Goal: Task Accomplishment & Management: Complete application form

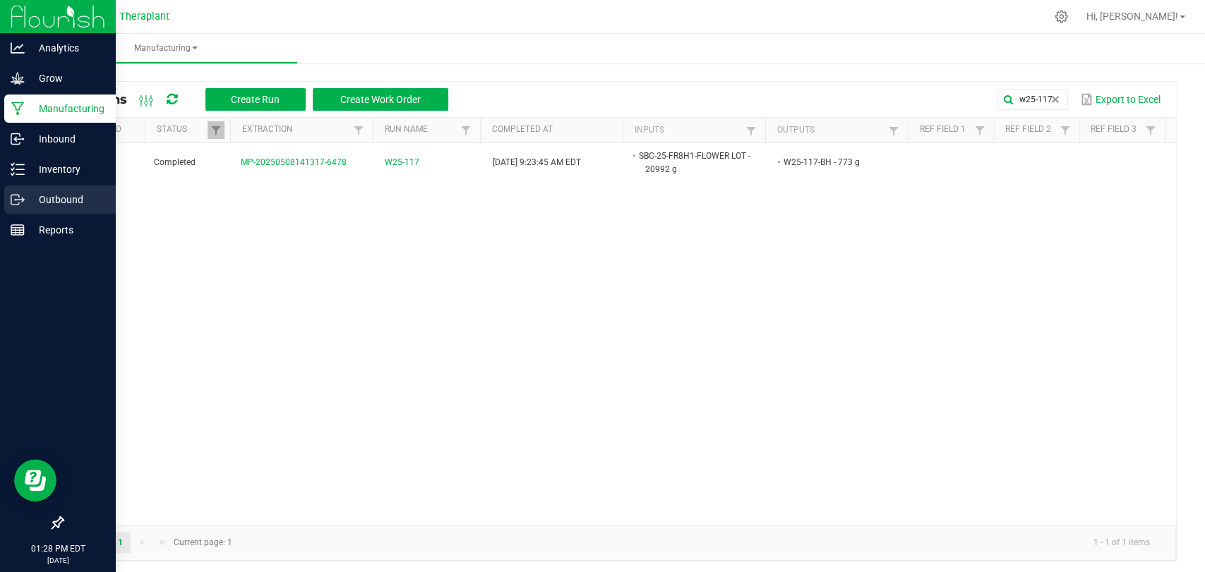
click at [11, 200] on icon at bounding box center [18, 200] width 14 height 14
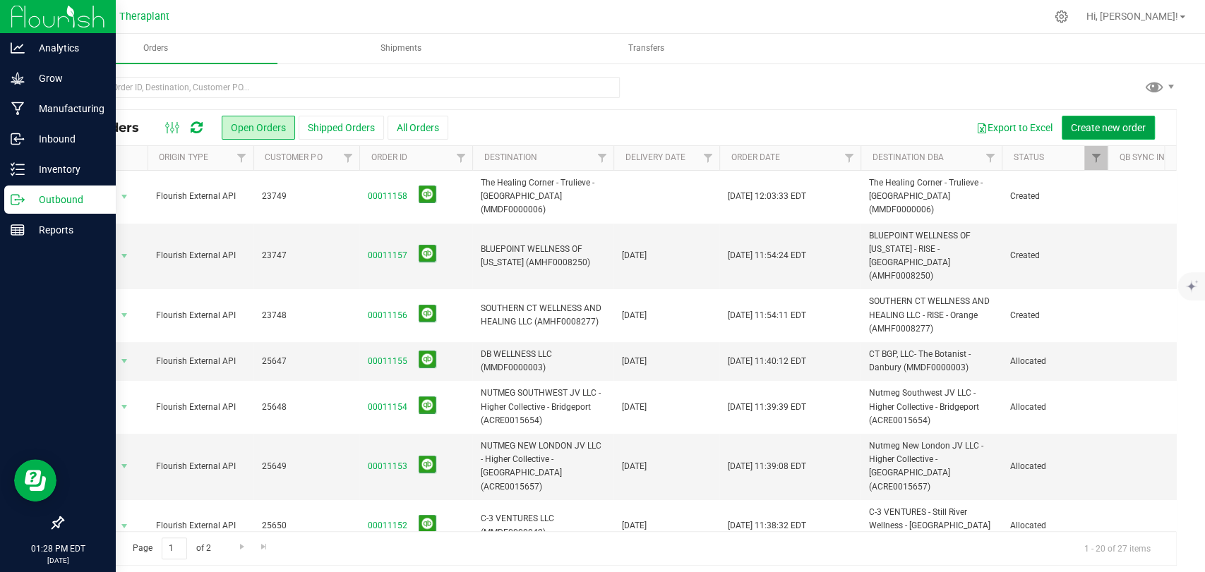
click at [1102, 126] on span "Create new order" at bounding box center [1108, 127] width 75 height 11
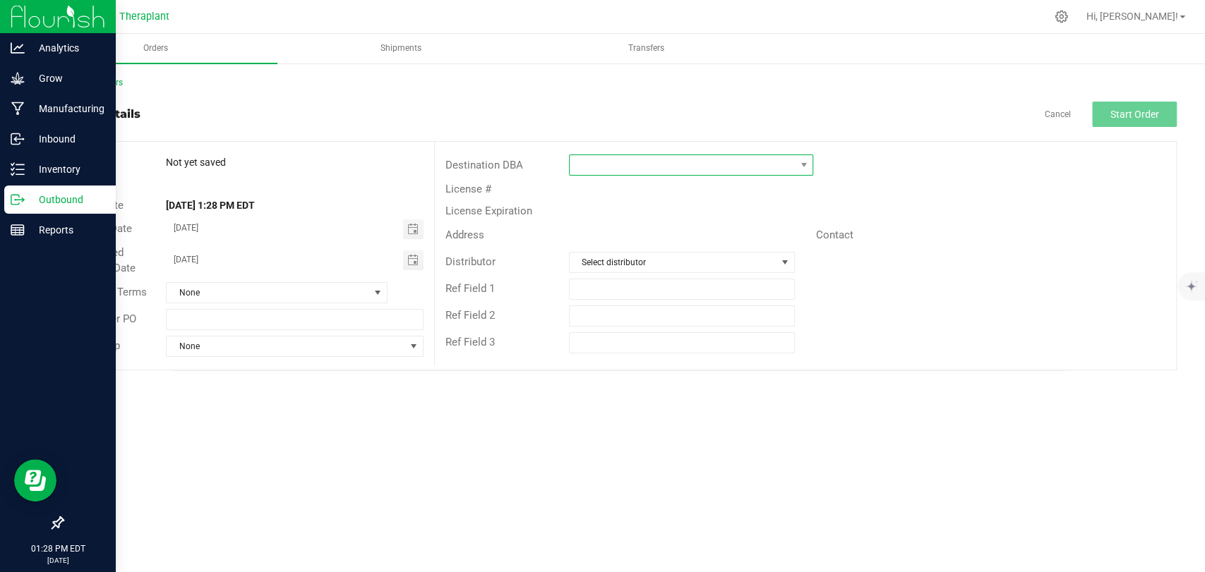
click at [715, 166] on span at bounding box center [682, 165] width 225 height 20
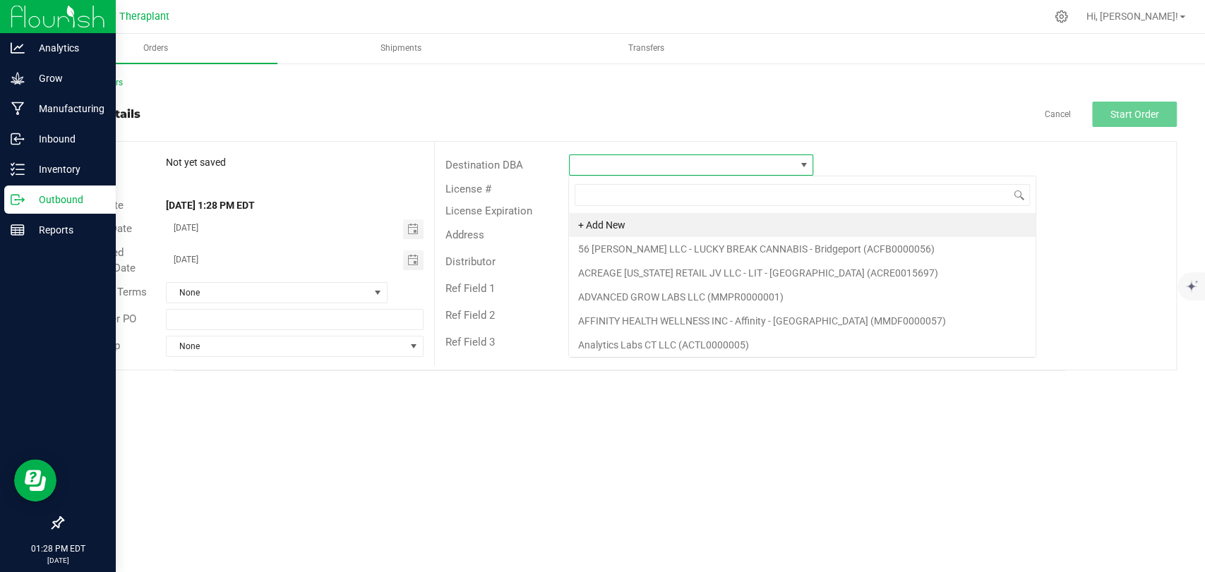
scroll to position [20, 244]
type input "north"
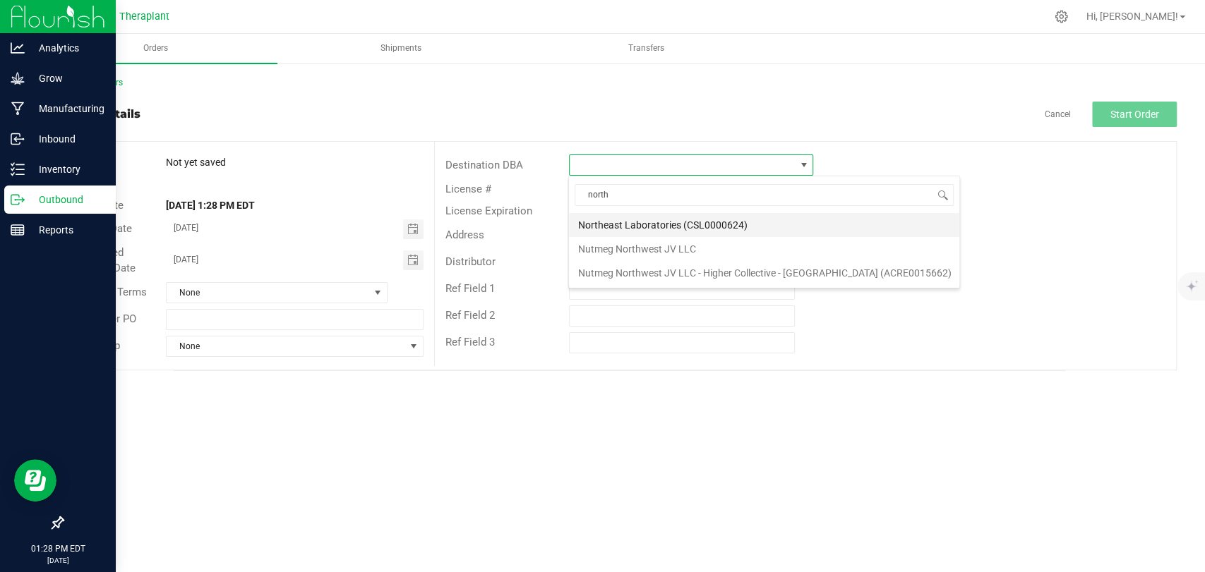
click at [695, 217] on li "Northeast Laboratories (CSL0000624)" at bounding box center [764, 225] width 390 height 24
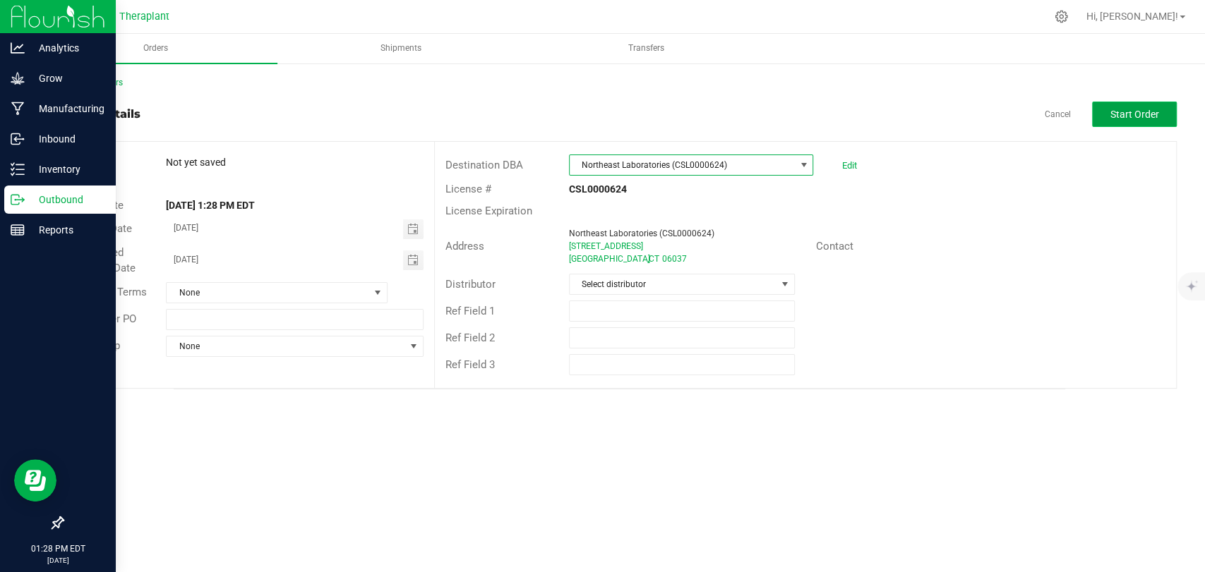
click at [1147, 109] on span "Start Order" at bounding box center [1134, 114] width 49 height 11
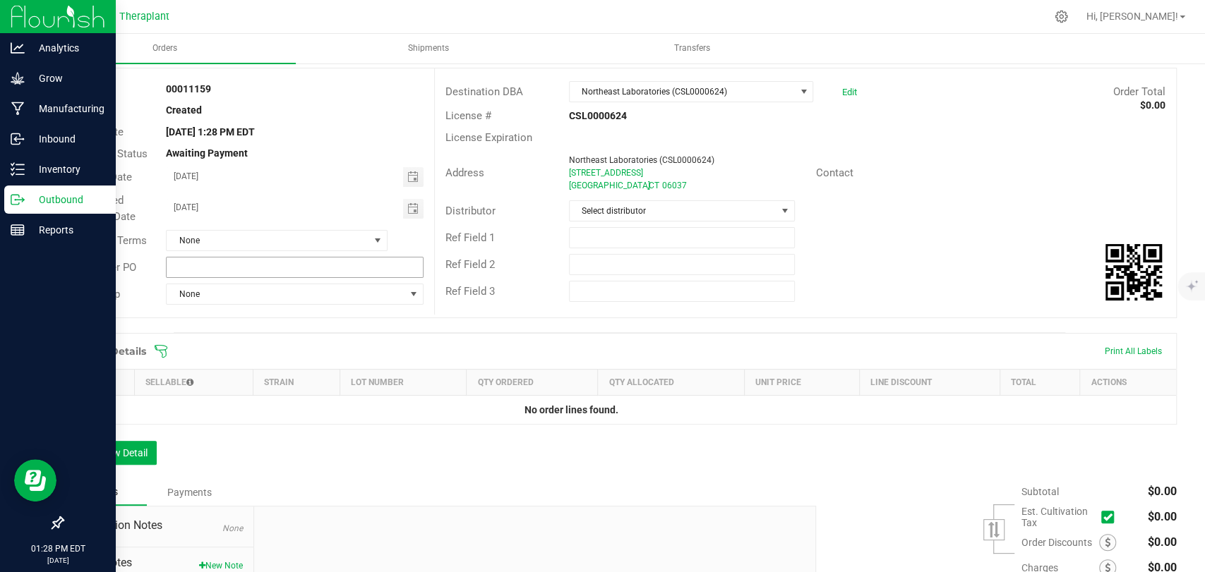
scroll to position [157, 0]
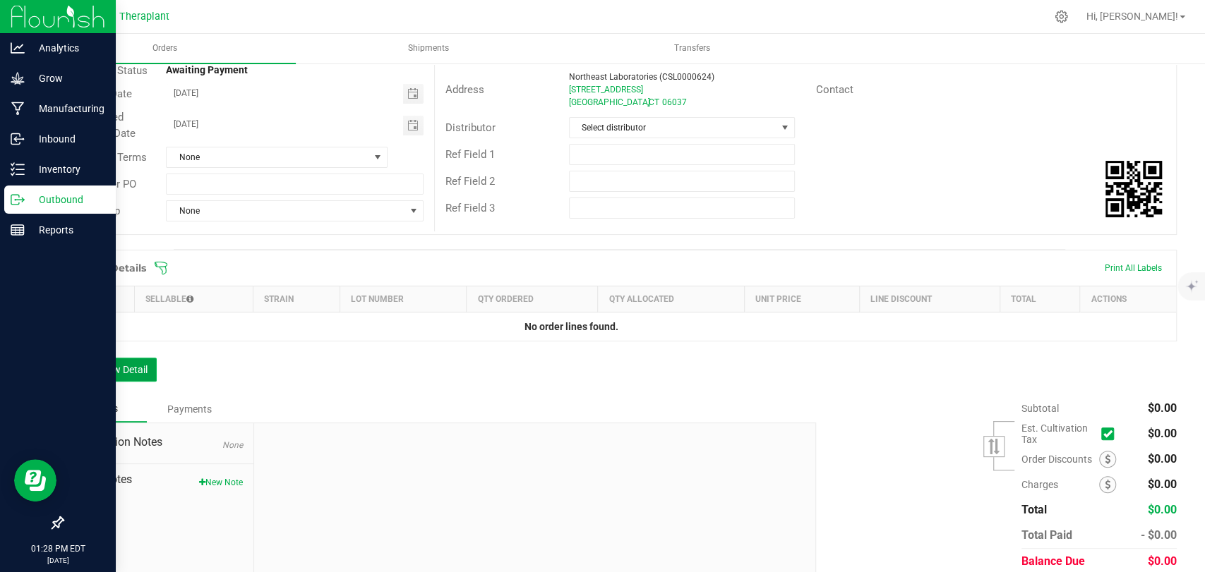
click at [143, 371] on button "Add New Detail" at bounding box center [109, 370] width 95 height 24
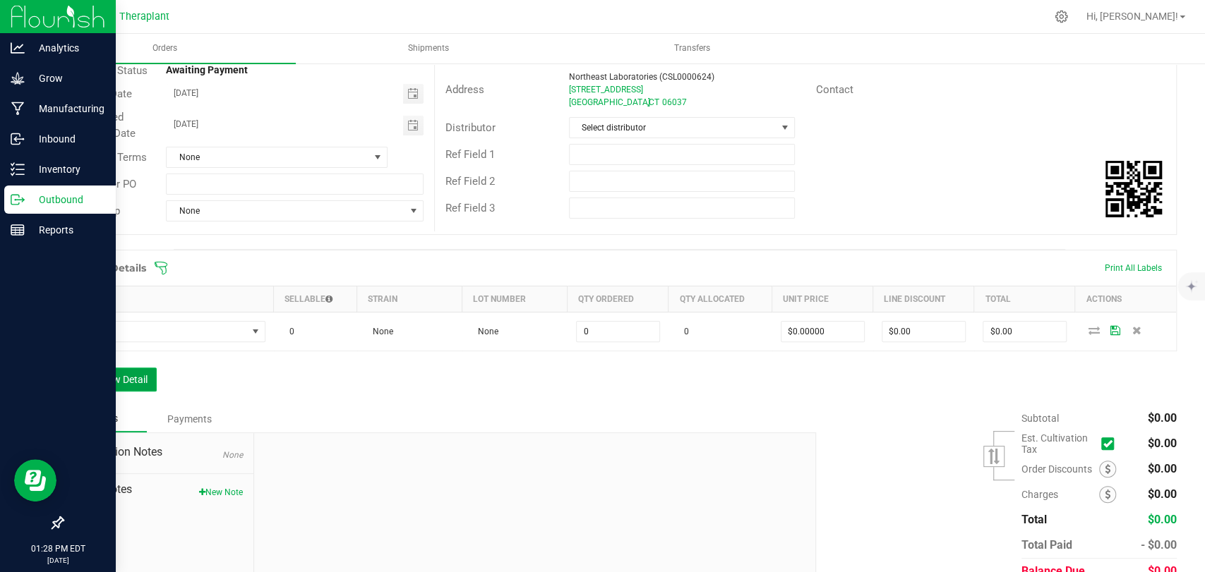
click at [135, 385] on button "Add New Detail" at bounding box center [109, 380] width 95 height 24
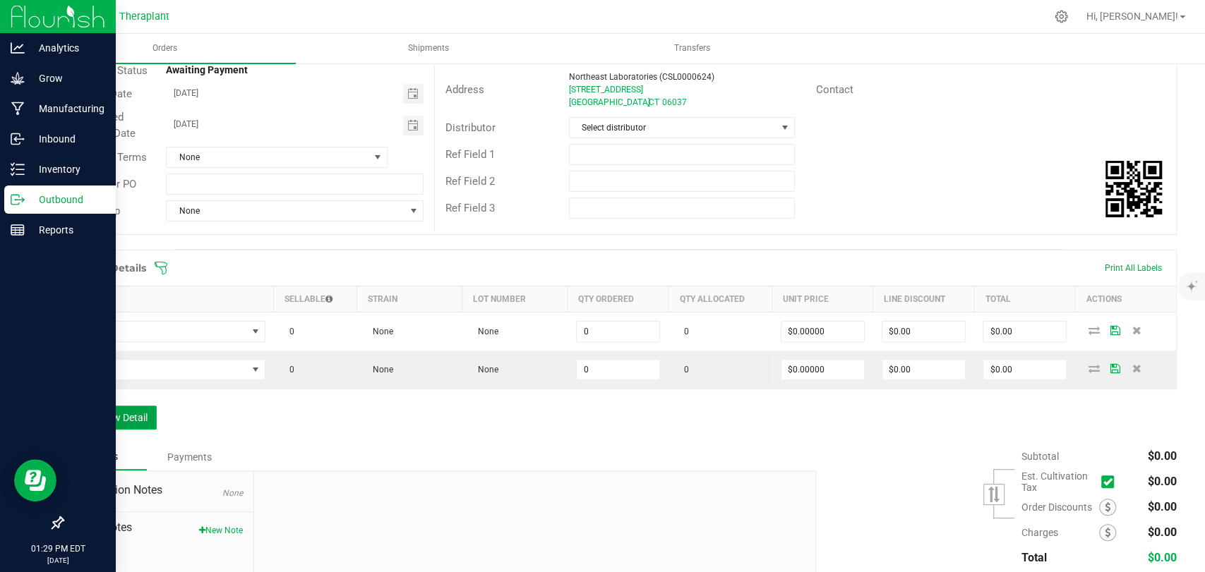
click at [136, 406] on button "Add New Detail" at bounding box center [109, 418] width 95 height 24
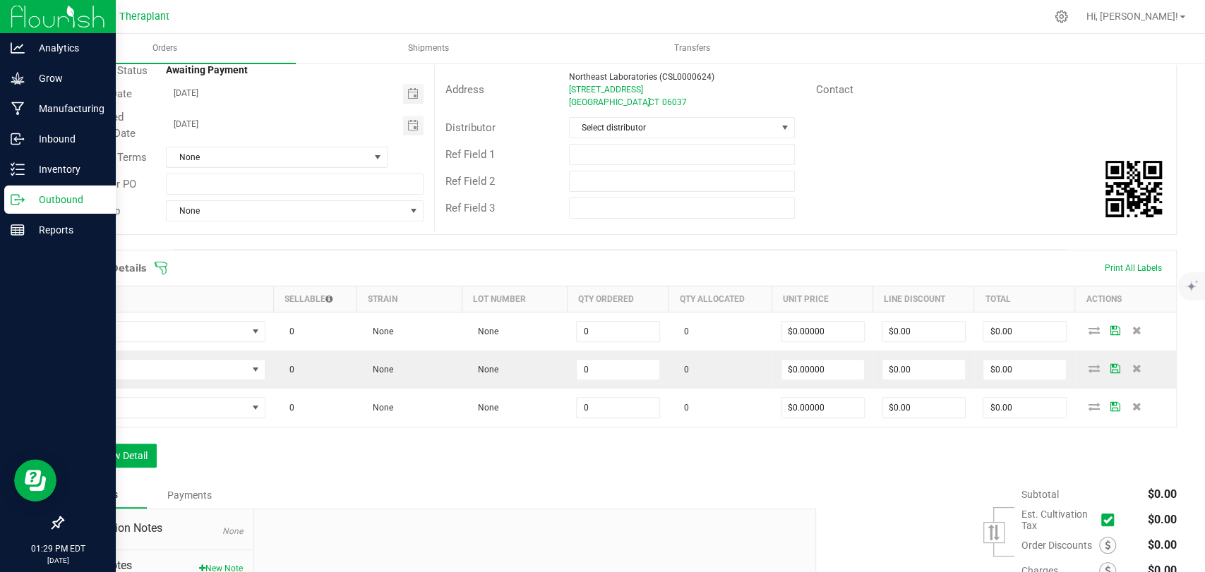
click at [136, 436] on div "Order Details Print All Labels Item Sellable Strain Lot Number Qty Ordered Qty …" at bounding box center [619, 366] width 1115 height 232
click at [136, 447] on button "Add New Detail" at bounding box center [109, 456] width 95 height 24
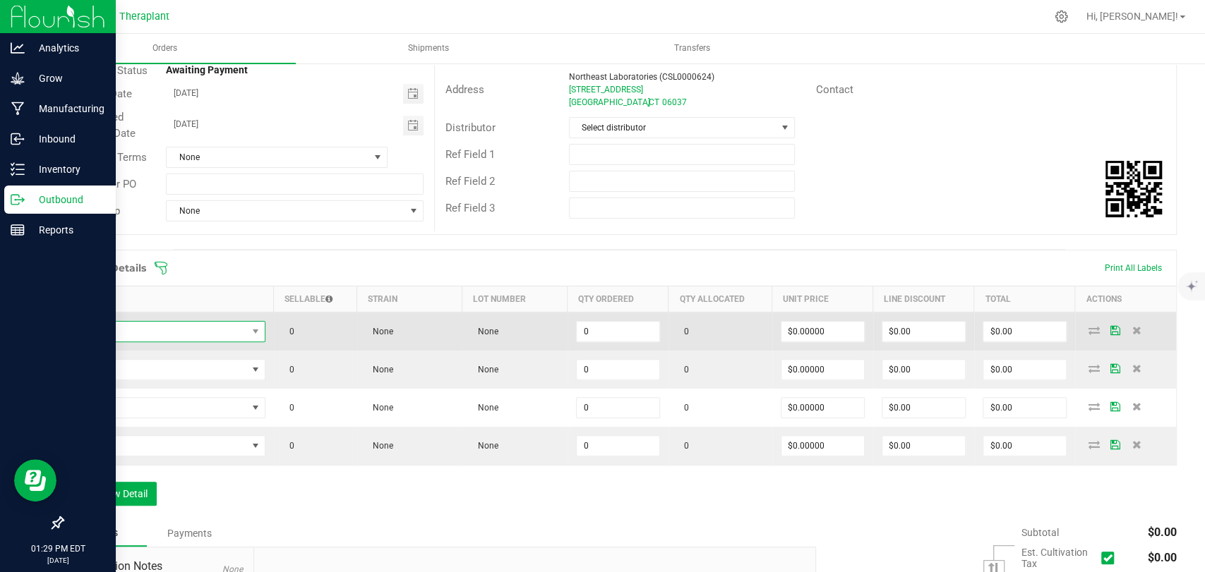
click at [159, 335] on span "NO DATA FOUND" at bounding box center [160, 332] width 174 height 20
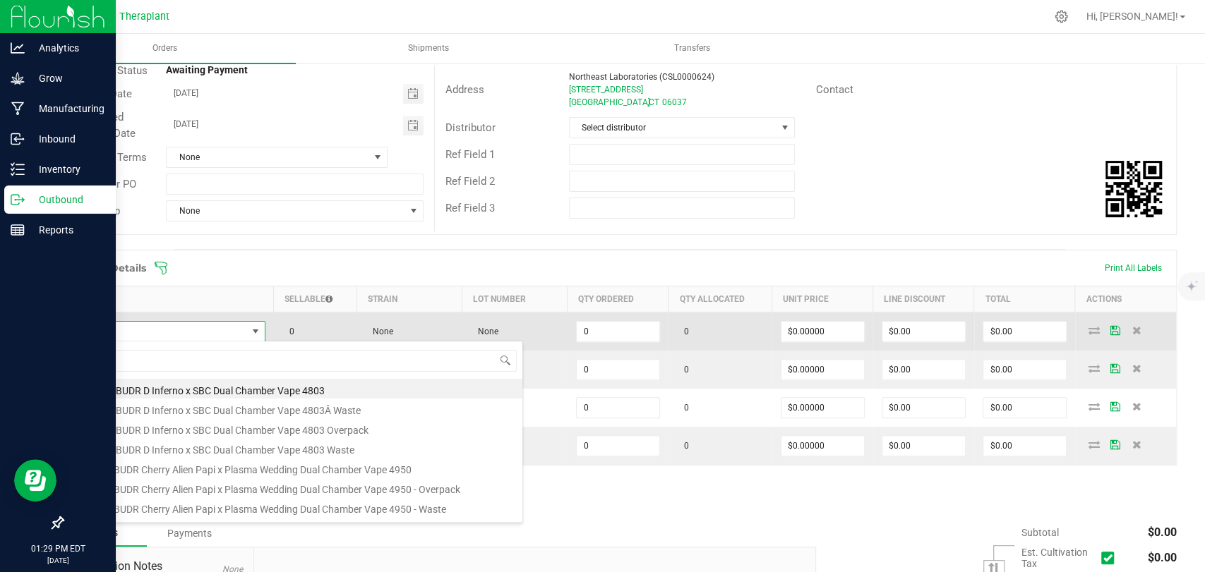
scroll to position [20, 188]
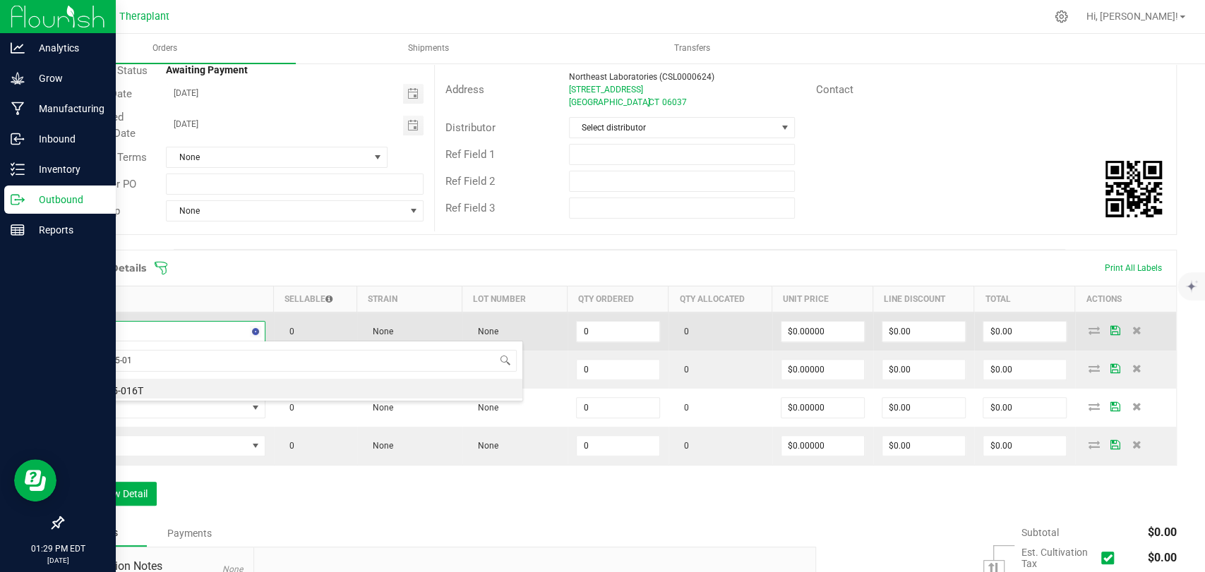
type input "hpen25-017"
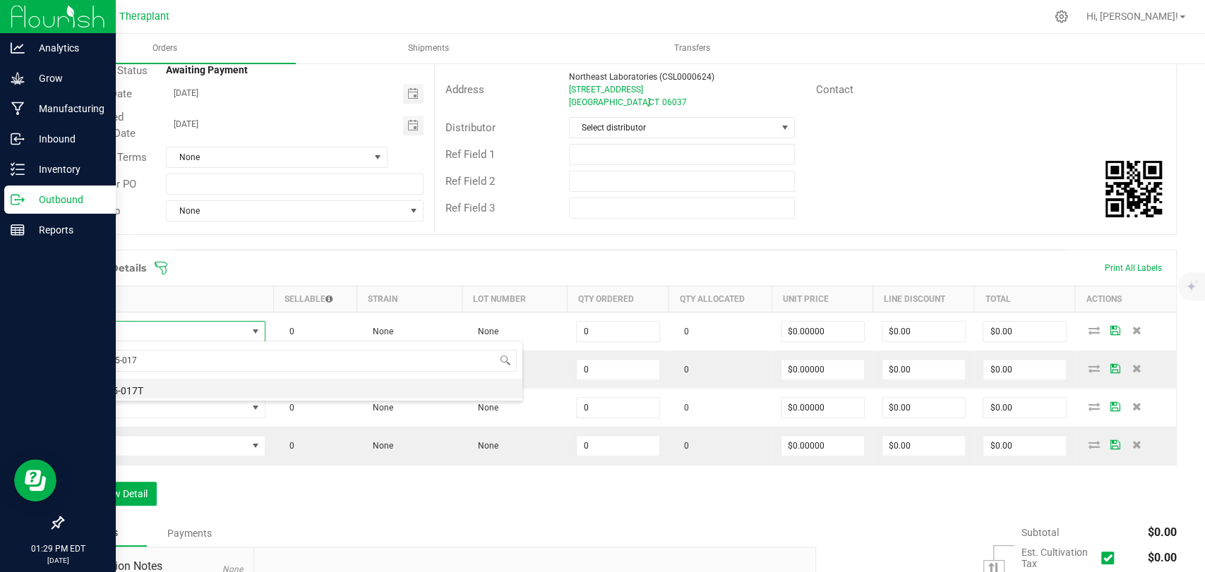
click at [136, 388] on li "HPEN25-017T" at bounding box center [297, 389] width 450 height 20
type input "0.0000 g"
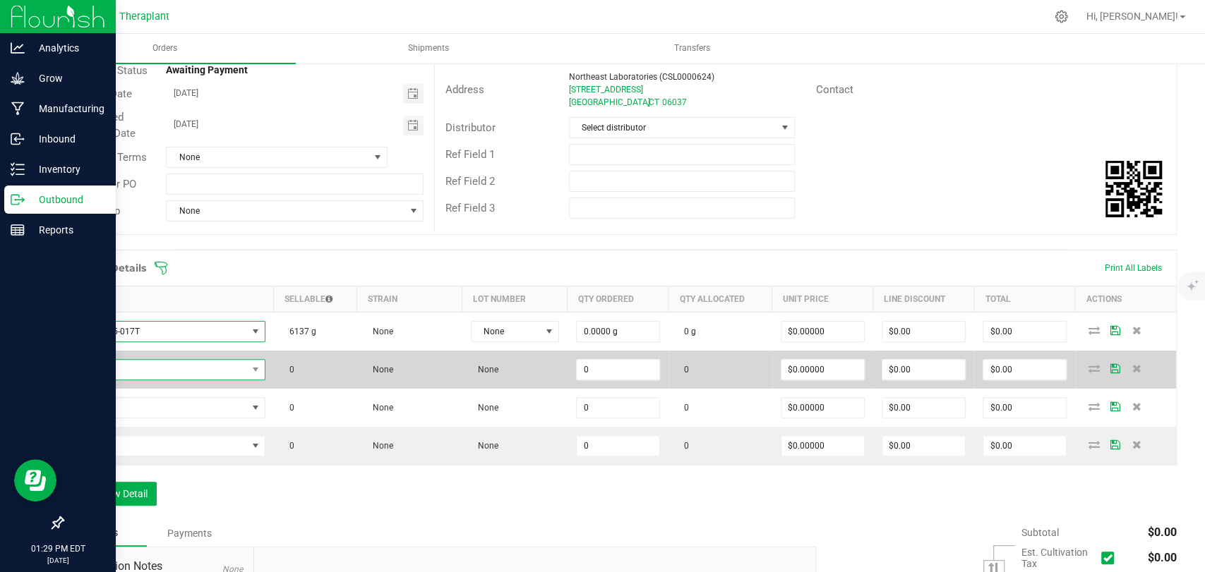
click at [141, 369] on span "NO DATA FOUND" at bounding box center [160, 370] width 174 height 20
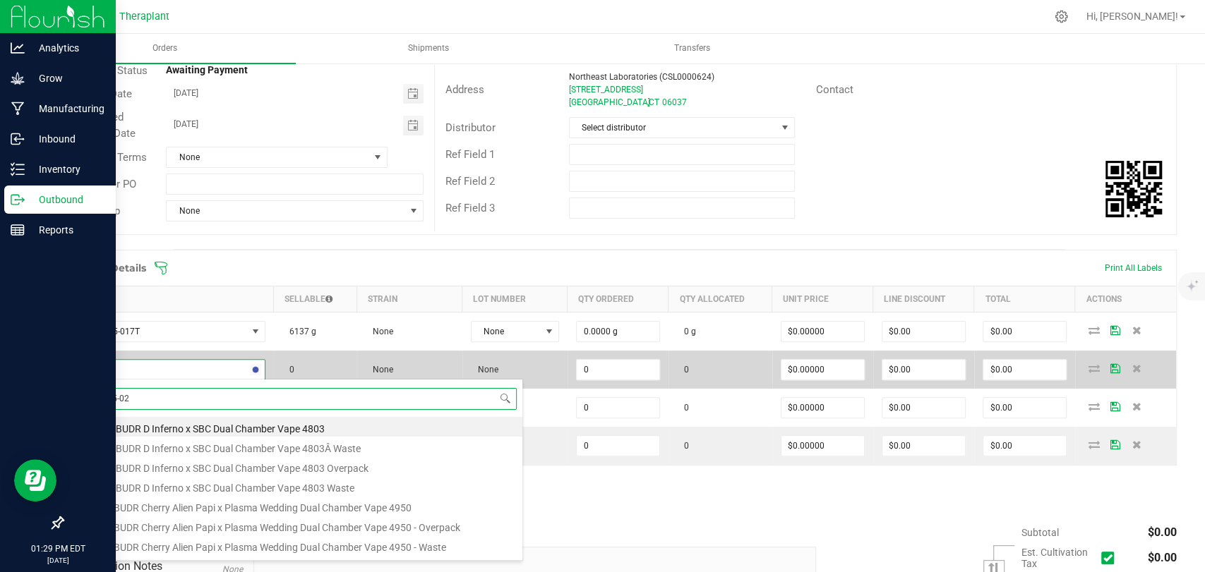
type input "ipen25-020"
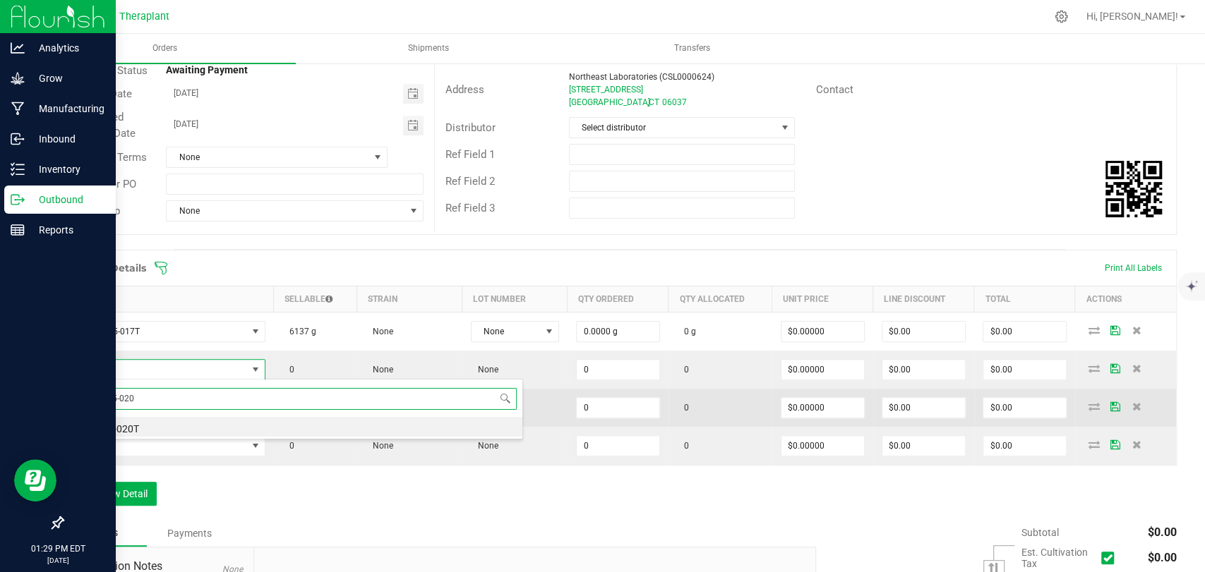
click at [136, 423] on li "IPEN25-020T" at bounding box center [297, 427] width 450 height 20
type input "0.0000 g"
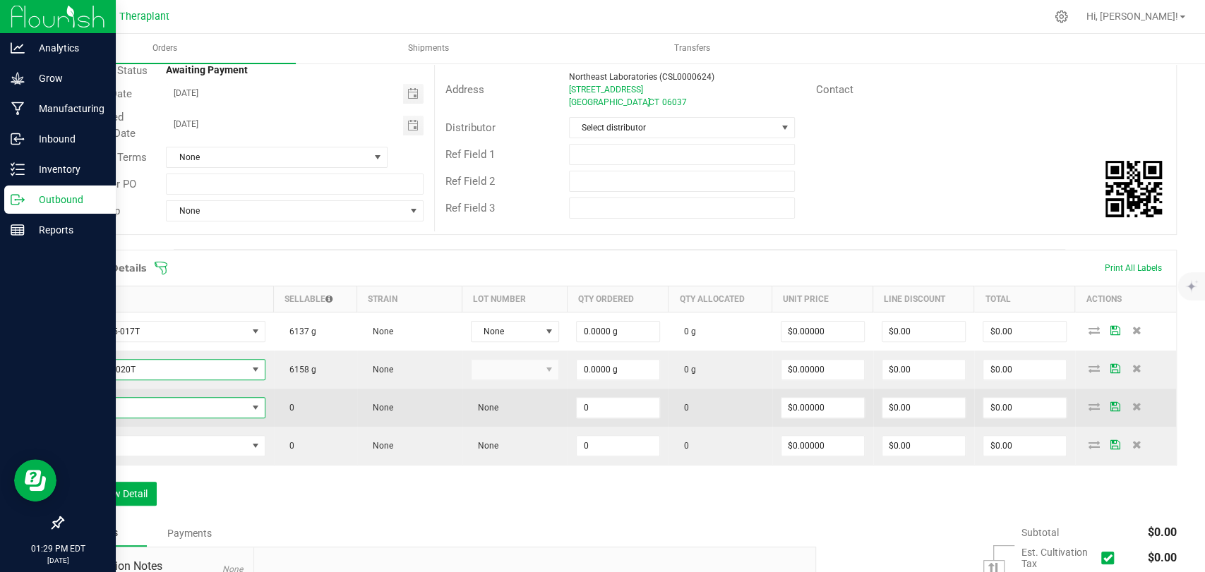
click at [134, 402] on span "NO DATA FOUND" at bounding box center [160, 408] width 174 height 20
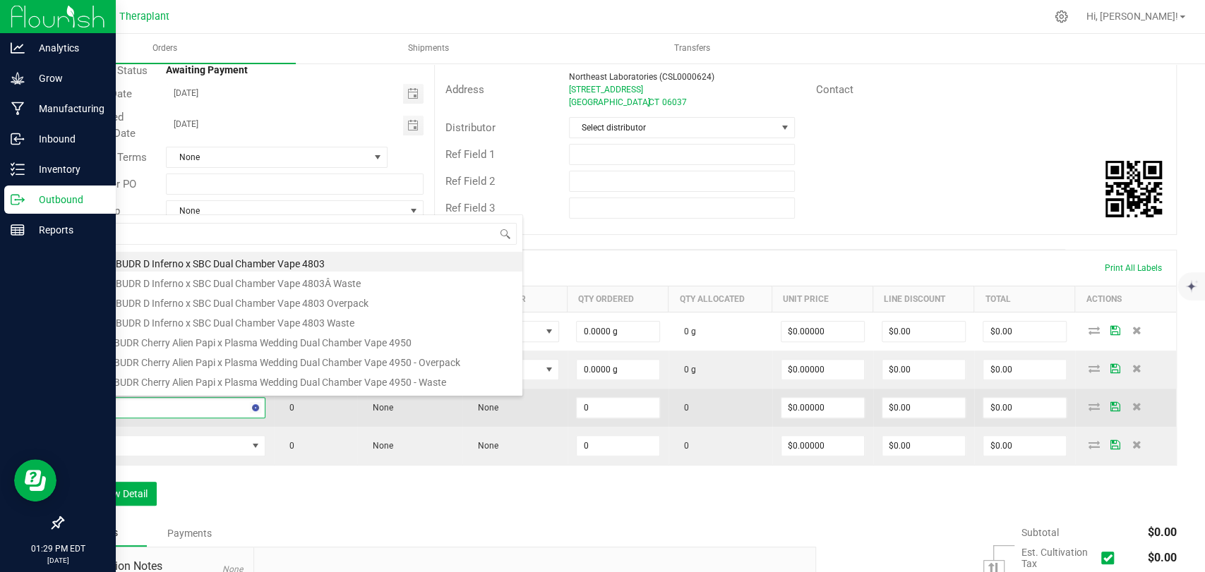
type input "41324"
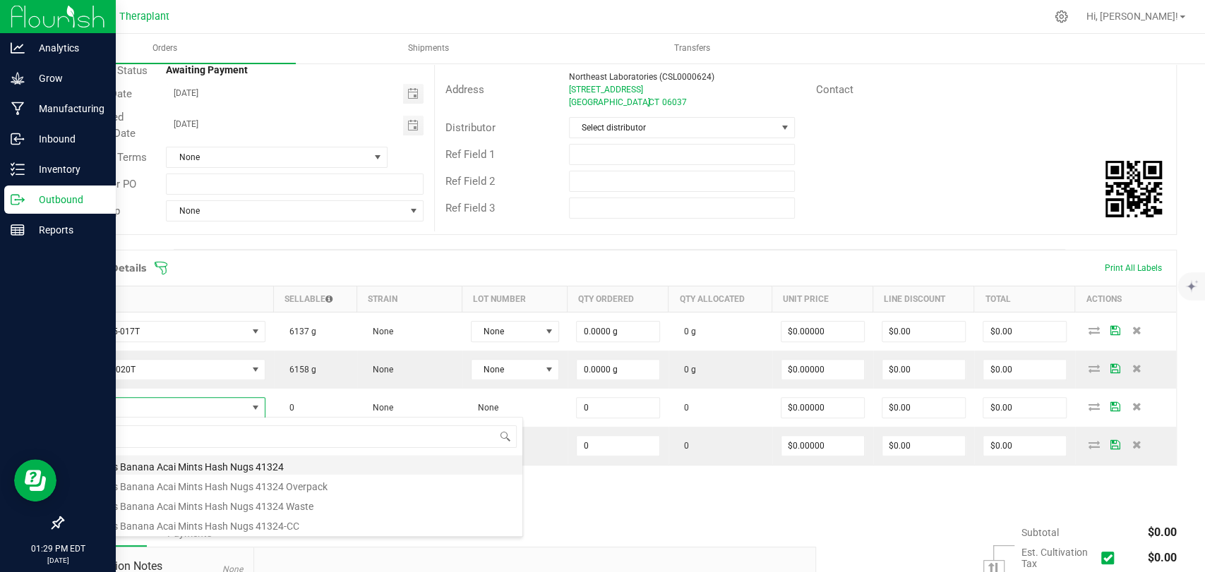
click at [169, 458] on li "all:hours Banana Acai Mints Hash Nugs 41324" at bounding box center [297, 465] width 450 height 20
type input "0 ea"
type input "$30.00000"
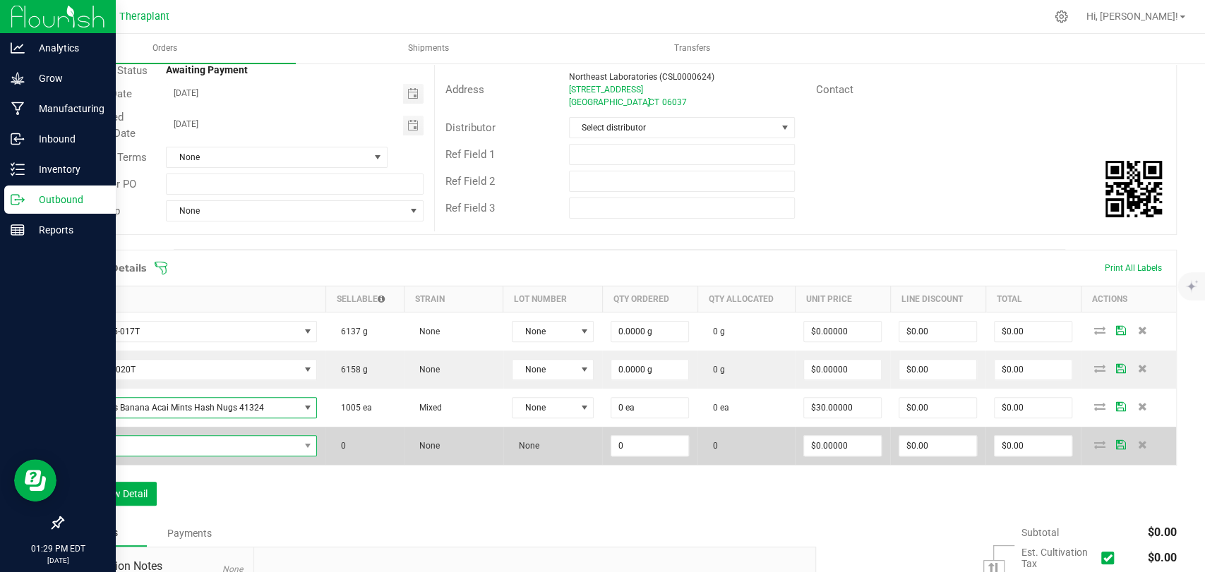
click at [167, 445] on span "NO DATA FOUND" at bounding box center [186, 446] width 227 height 20
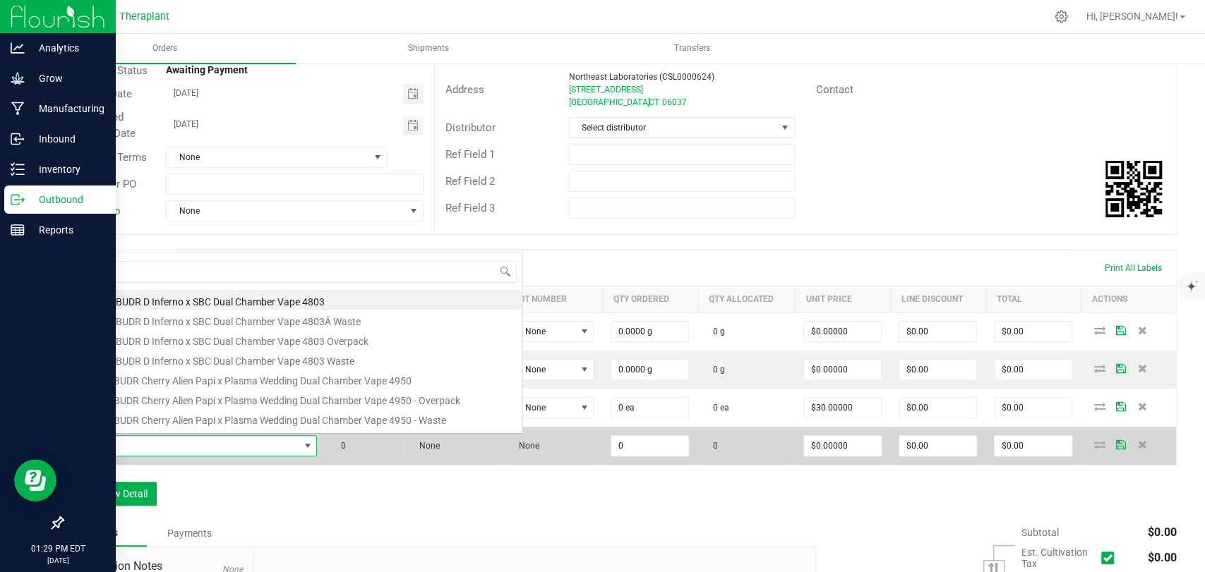
scroll to position [20, 235]
type input "41265"
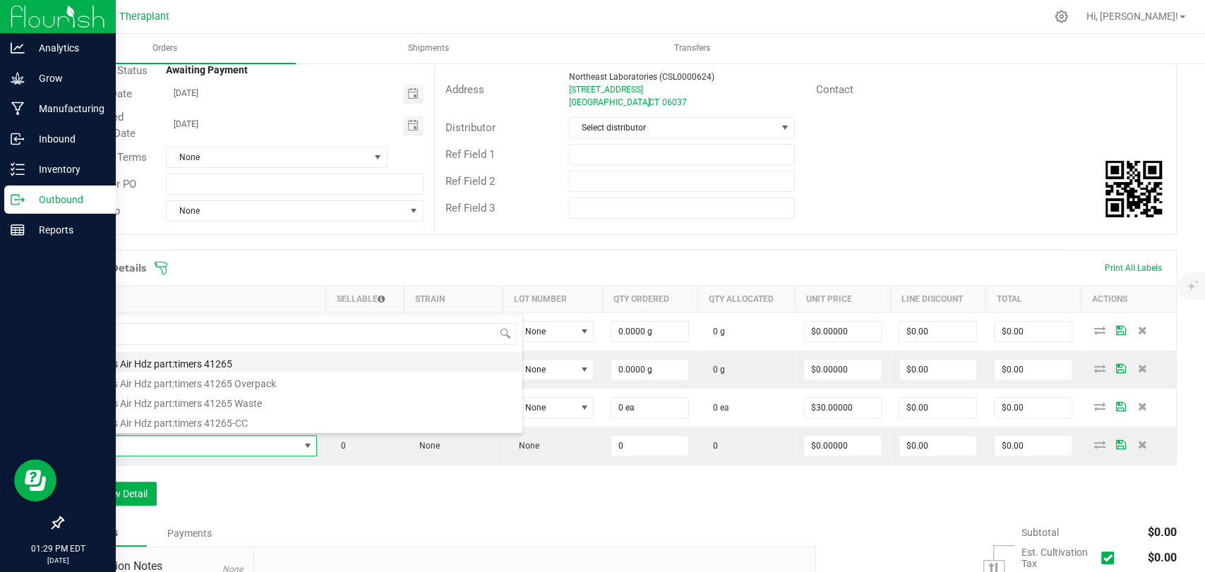
click at [134, 356] on li "all:hours Air Hdz part:timers 41265" at bounding box center [297, 362] width 450 height 20
type input "0 ea"
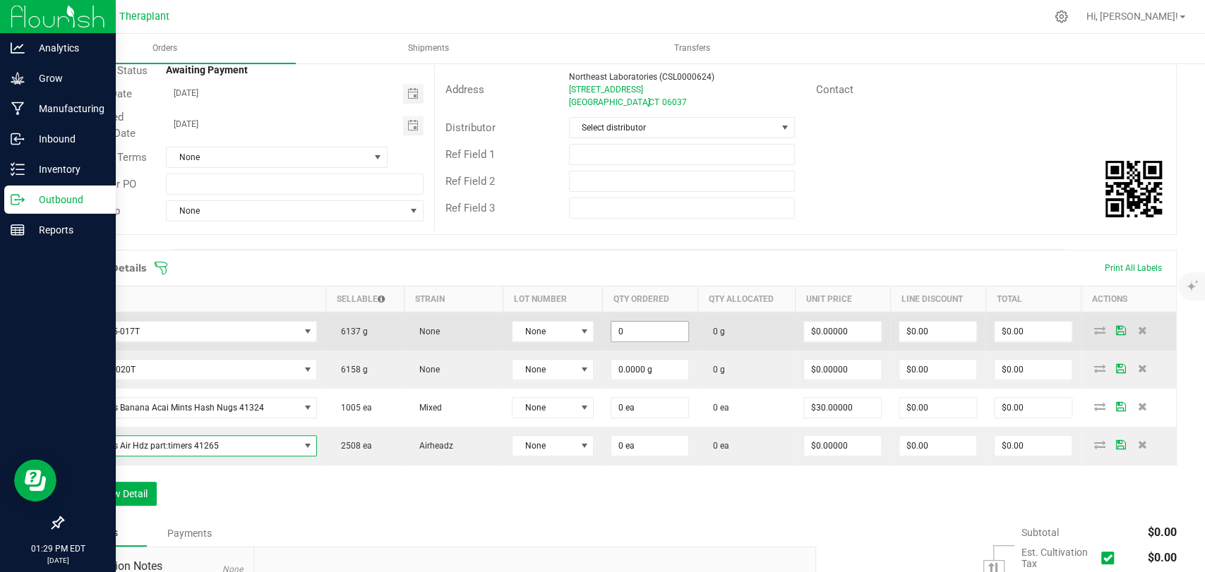
click at [625, 333] on input "0" at bounding box center [649, 332] width 77 height 20
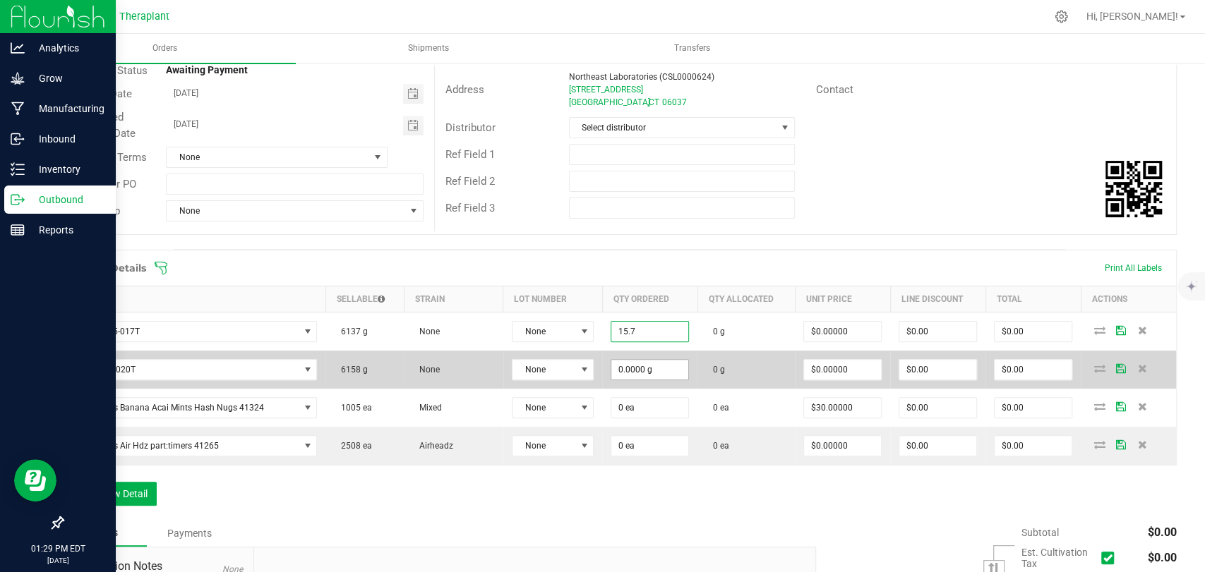
click at [633, 376] on input "0.0000 g" at bounding box center [649, 370] width 77 height 20
type input "15.7000 g"
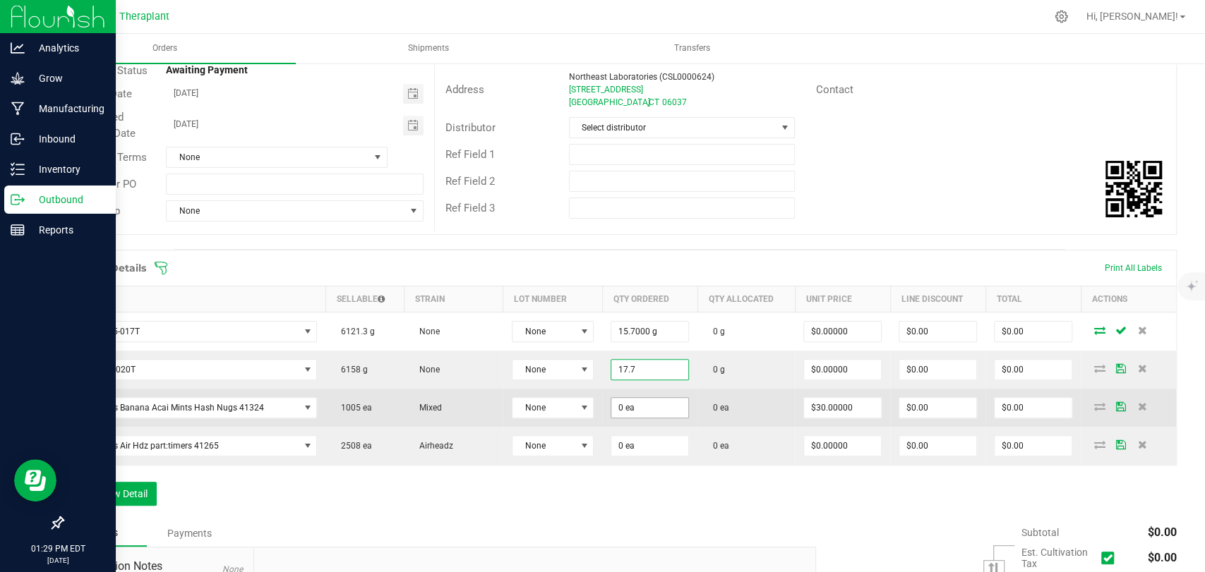
click at [637, 404] on input "0 ea" at bounding box center [649, 408] width 77 height 20
type input "17.7000 g"
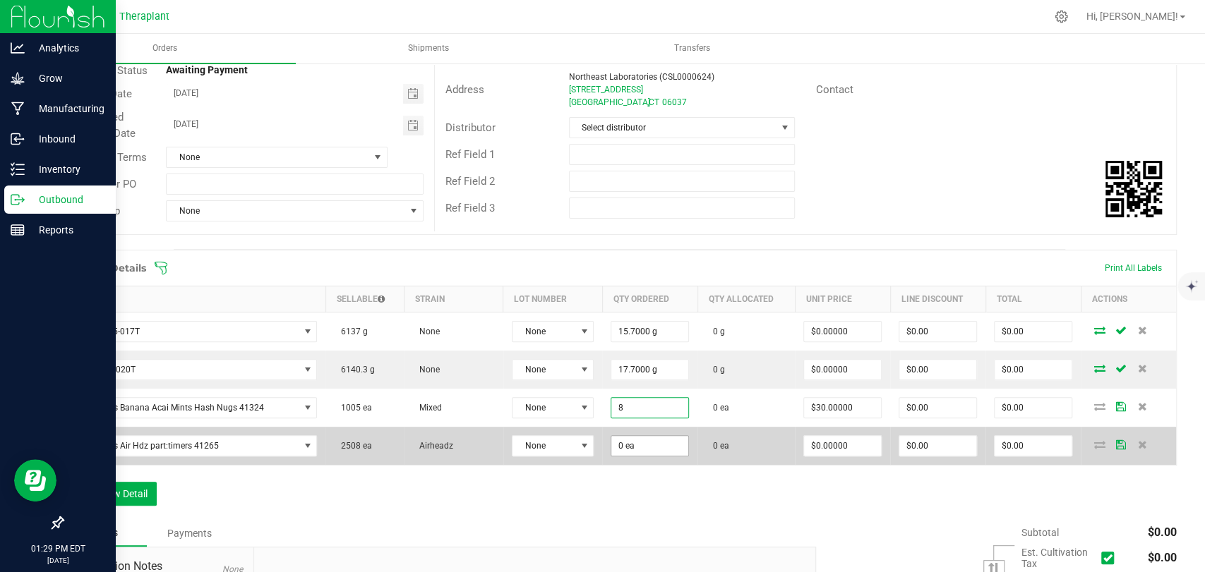
click at [663, 448] on input "0 ea" at bounding box center [649, 446] width 77 height 20
type input "8 ea"
type input "$240.00"
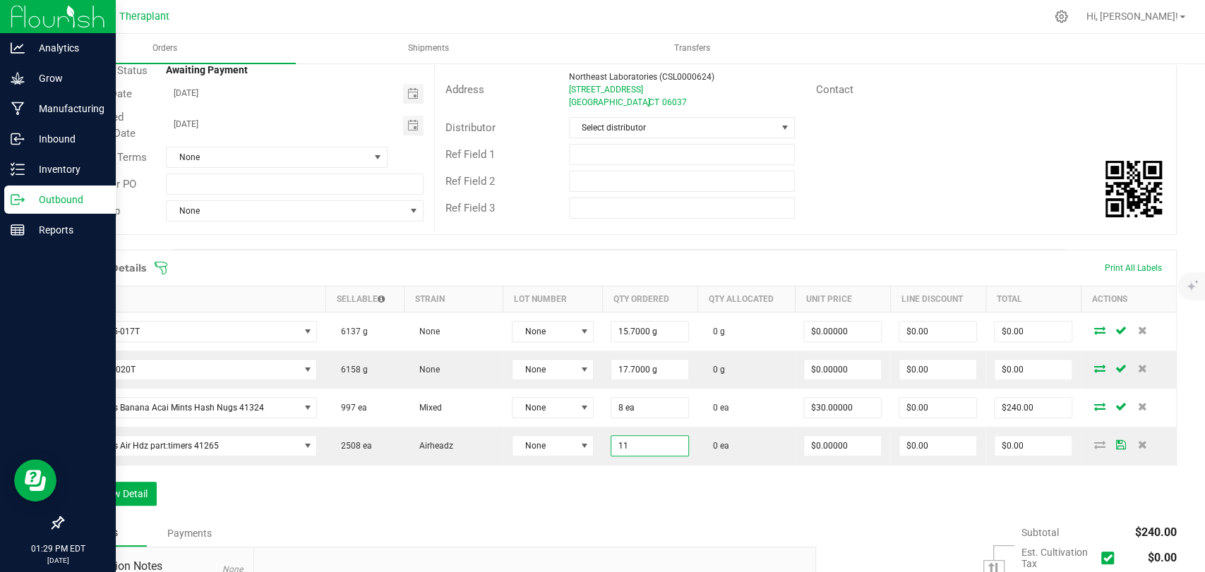
type input "11 ea"
click at [666, 498] on div "Order Details Print All Labels Item Sellable Strain Lot Number Qty Ordered Qty …" at bounding box center [619, 385] width 1115 height 270
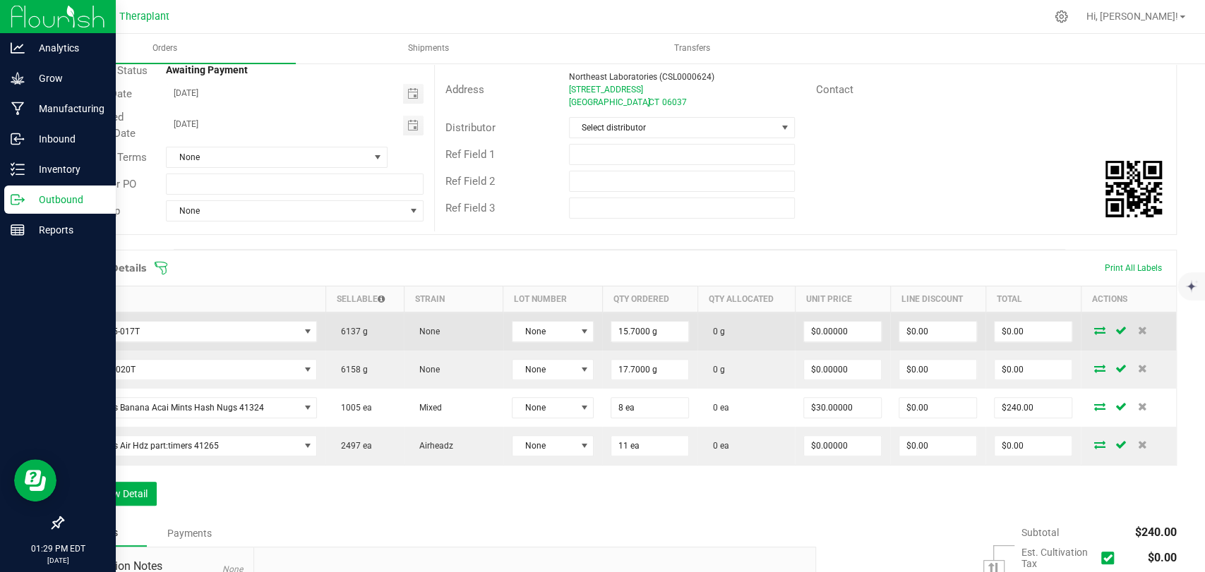
click at [1094, 328] on icon at bounding box center [1099, 330] width 11 height 8
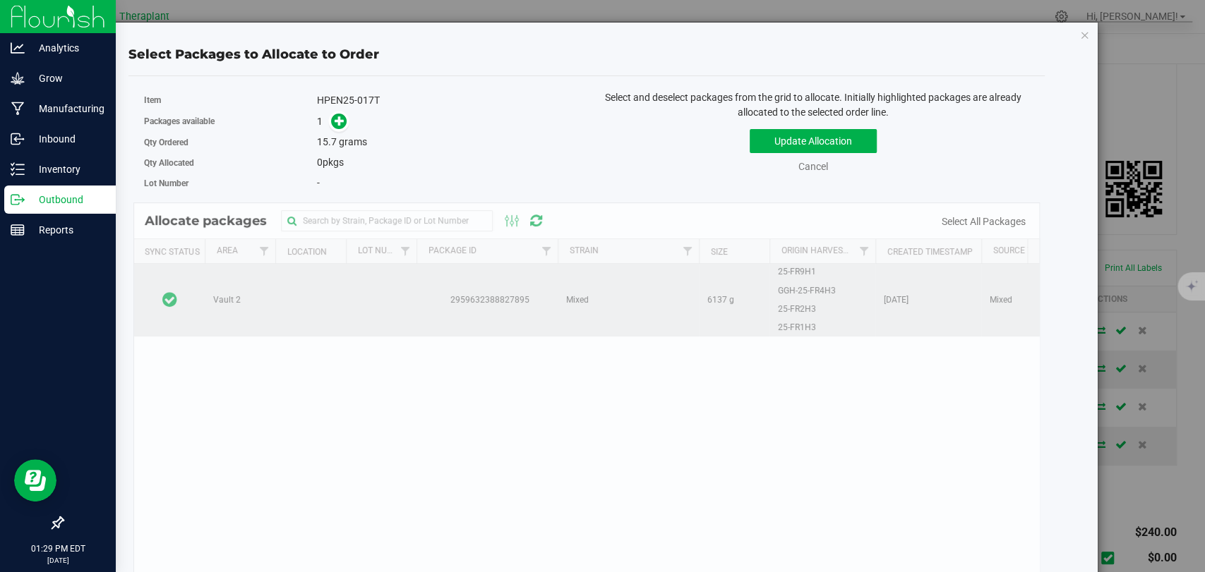
click at [184, 270] on td at bounding box center [169, 300] width 71 height 72
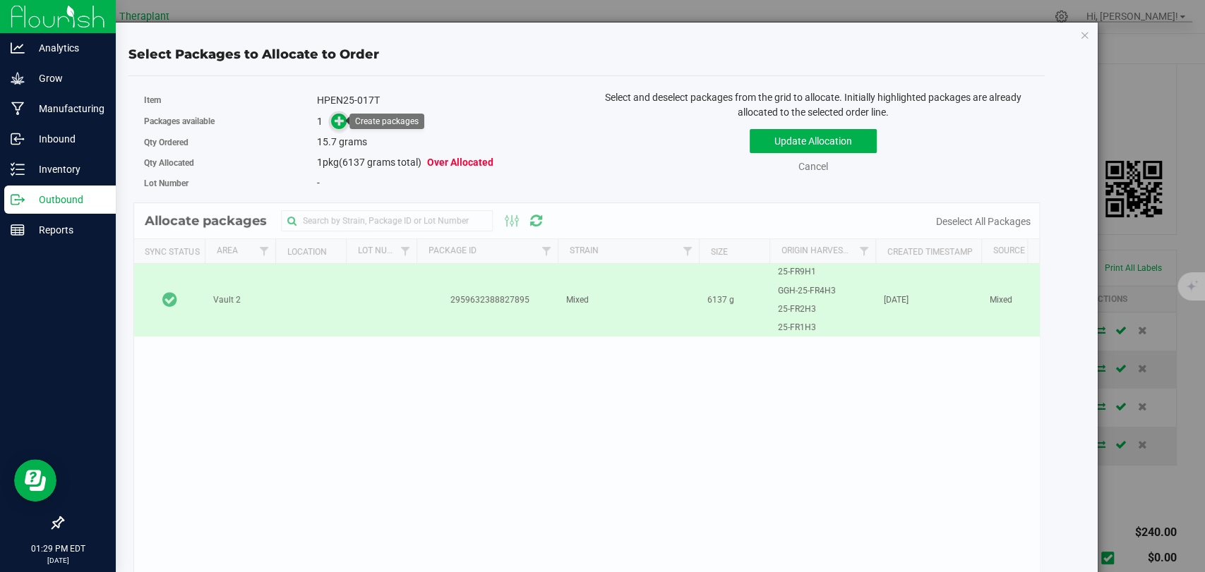
click at [332, 115] on span at bounding box center [339, 122] width 16 height 16
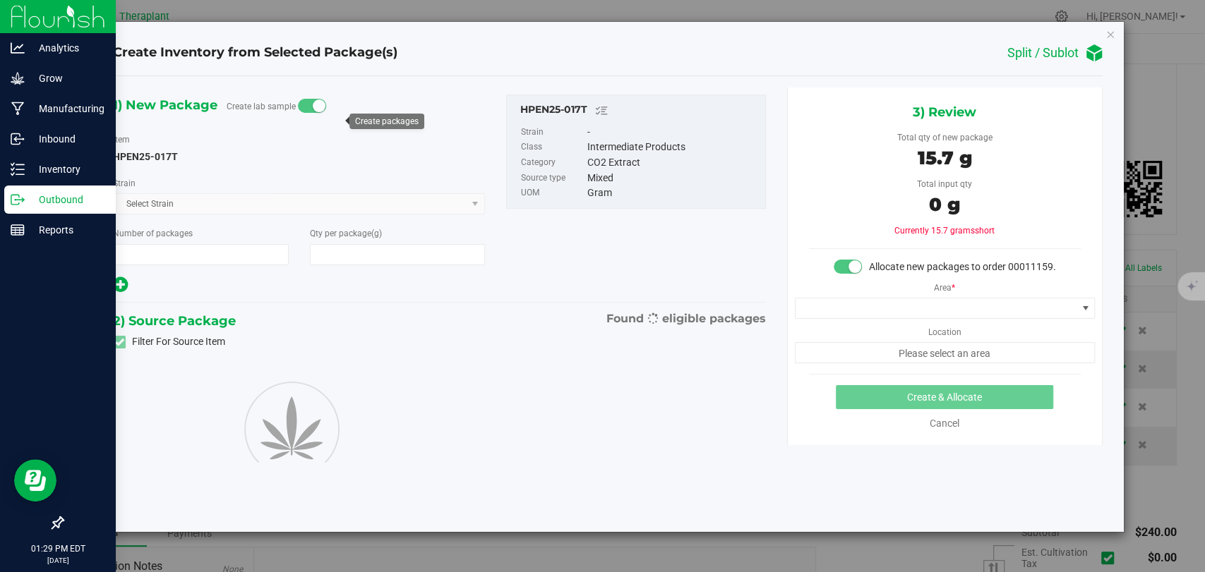
type input "1"
type input "15.7000"
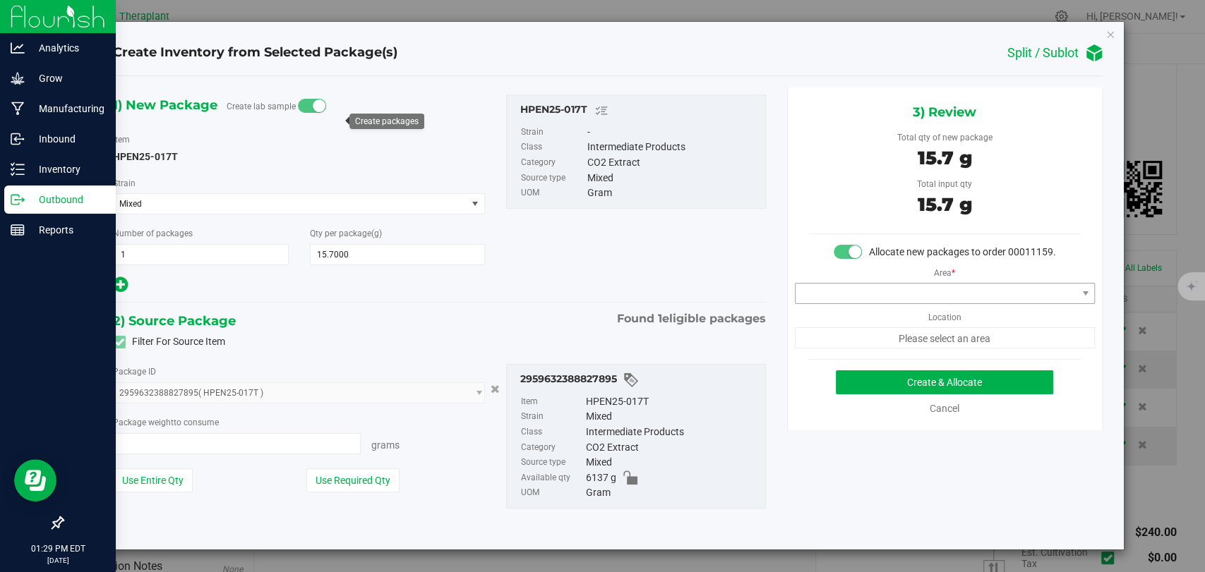
type input "15.7000 g"
click at [891, 299] on span at bounding box center [935, 294] width 281 height 20
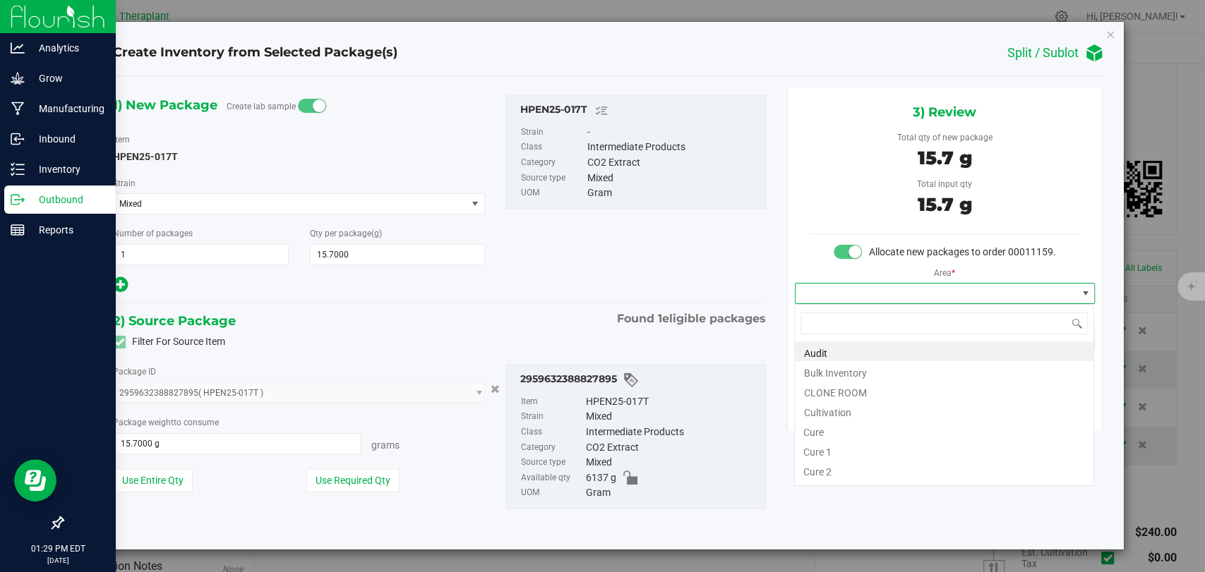
scroll to position [20, 299]
click at [851, 370] on li "Bulk Inventory" at bounding box center [944, 371] width 299 height 20
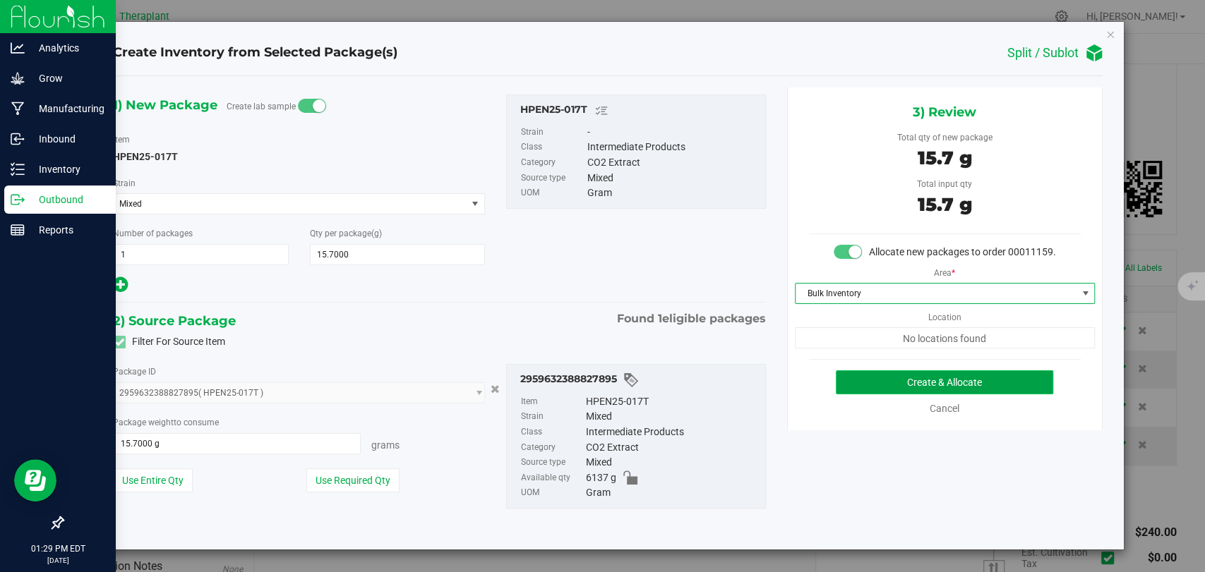
click at [903, 380] on button "Create & Allocate" at bounding box center [944, 383] width 217 height 24
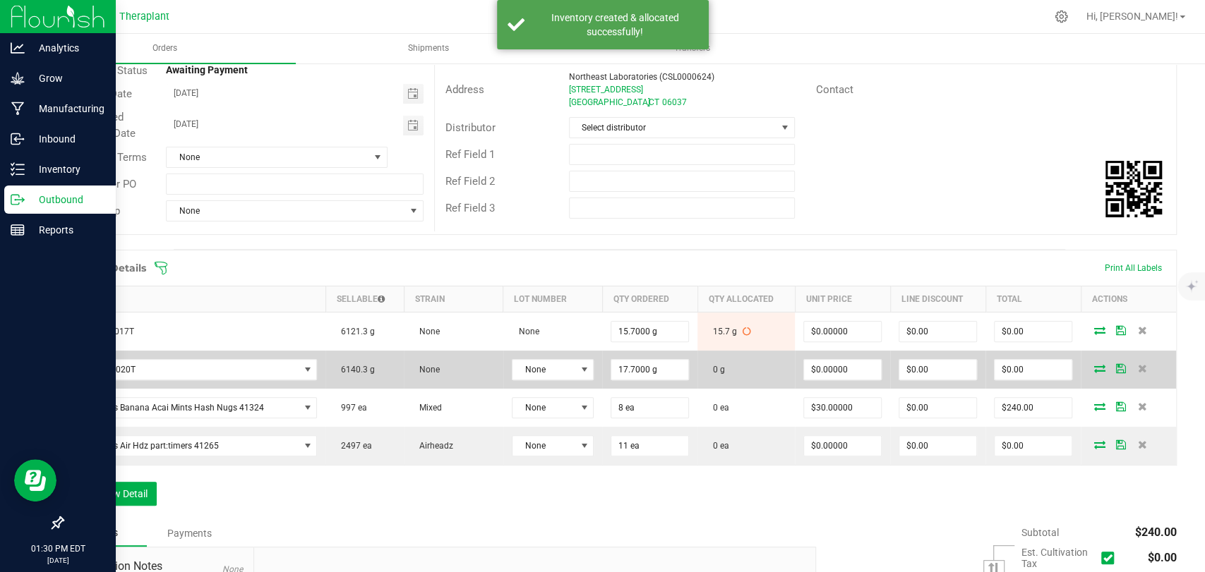
click at [1094, 366] on icon at bounding box center [1099, 368] width 11 height 8
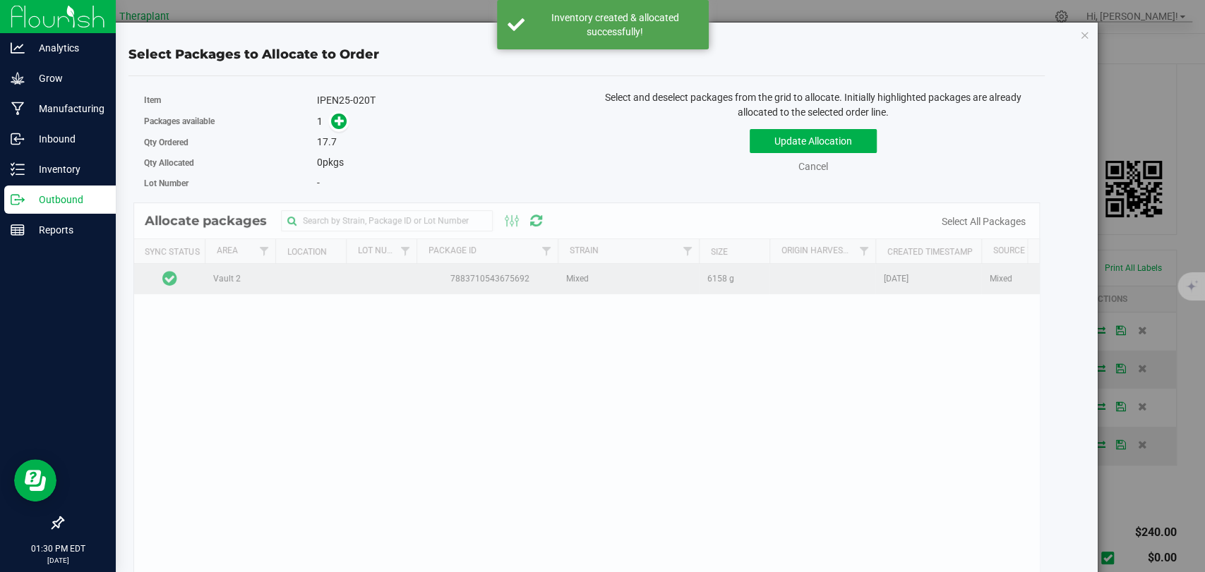
click at [198, 274] on td at bounding box center [169, 279] width 71 height 30
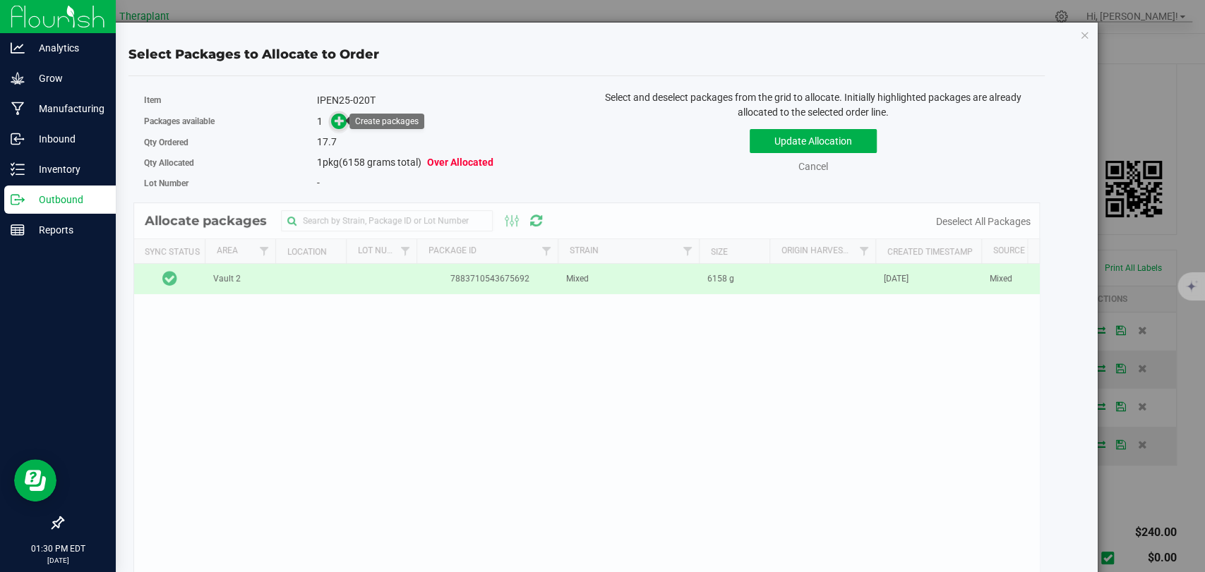
click at [335, 125] on icon at bounding box center [340, 121] width 10 height 10
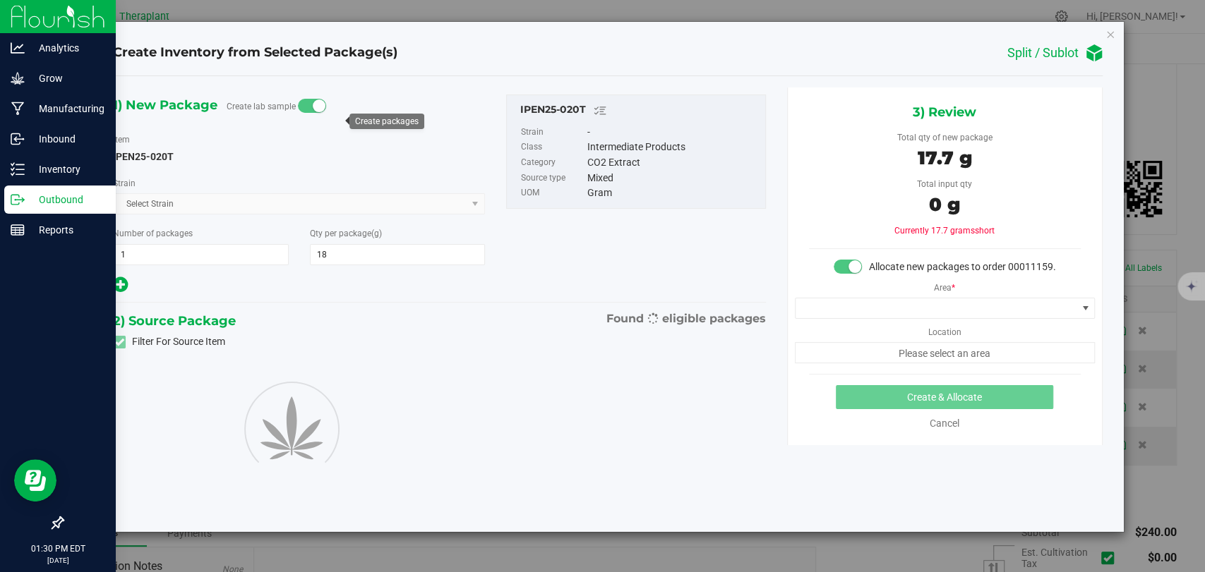
type input "17.7000"
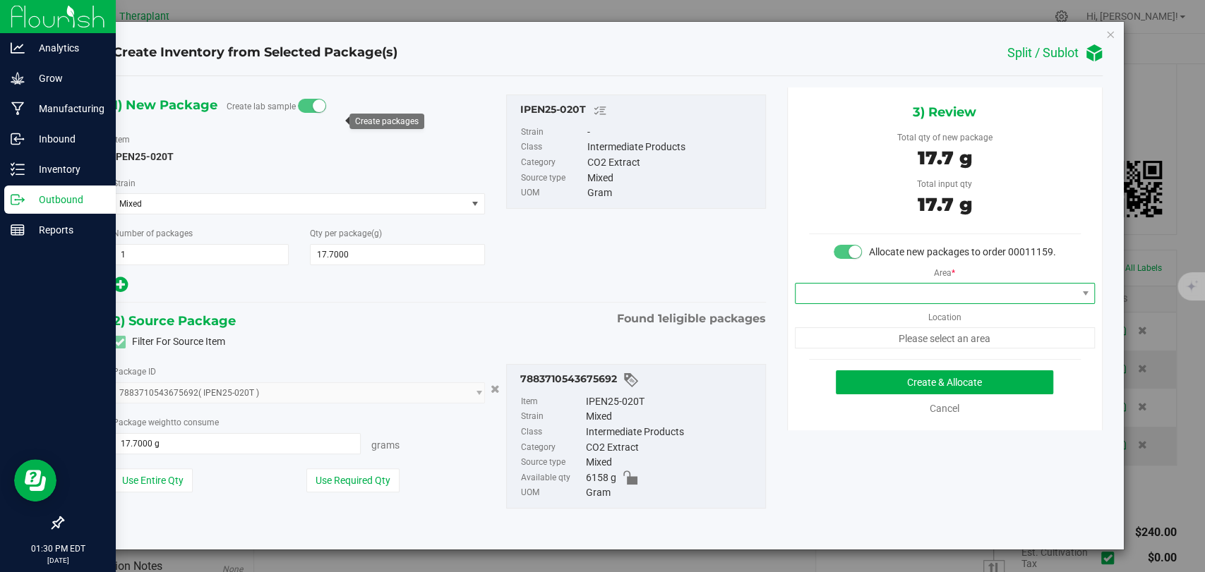
click at [949, 295] on span at bounding box center [935, 294] width 281 height 20
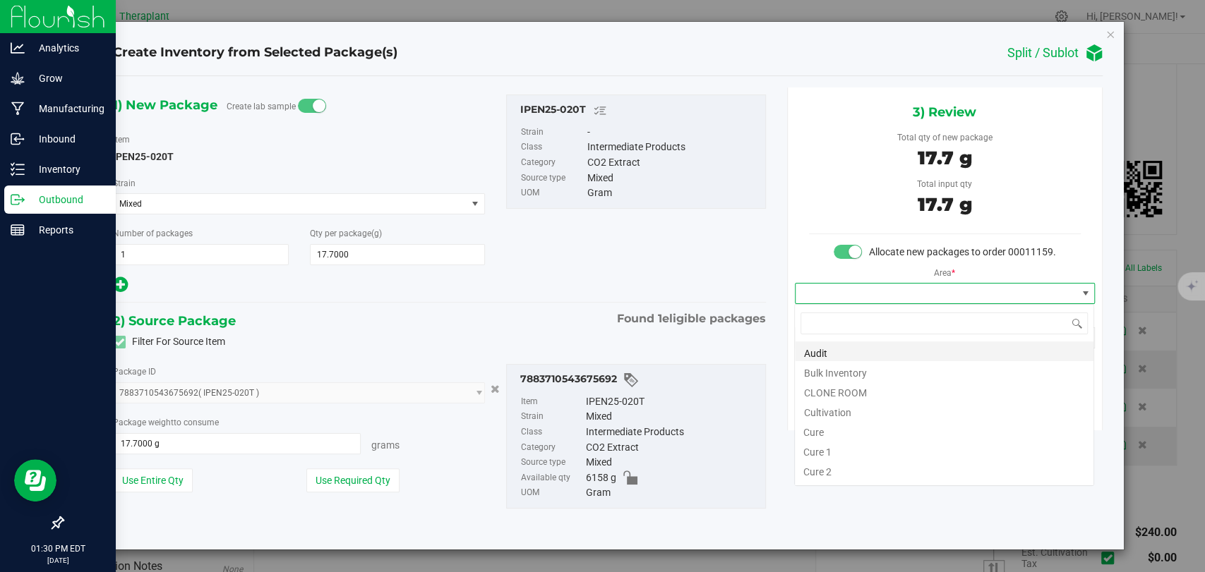
scroll to position [20, 299]
click at [838, 368] on li "Bulk Inventory" at bounding box center [944, 371] width 299 height 20
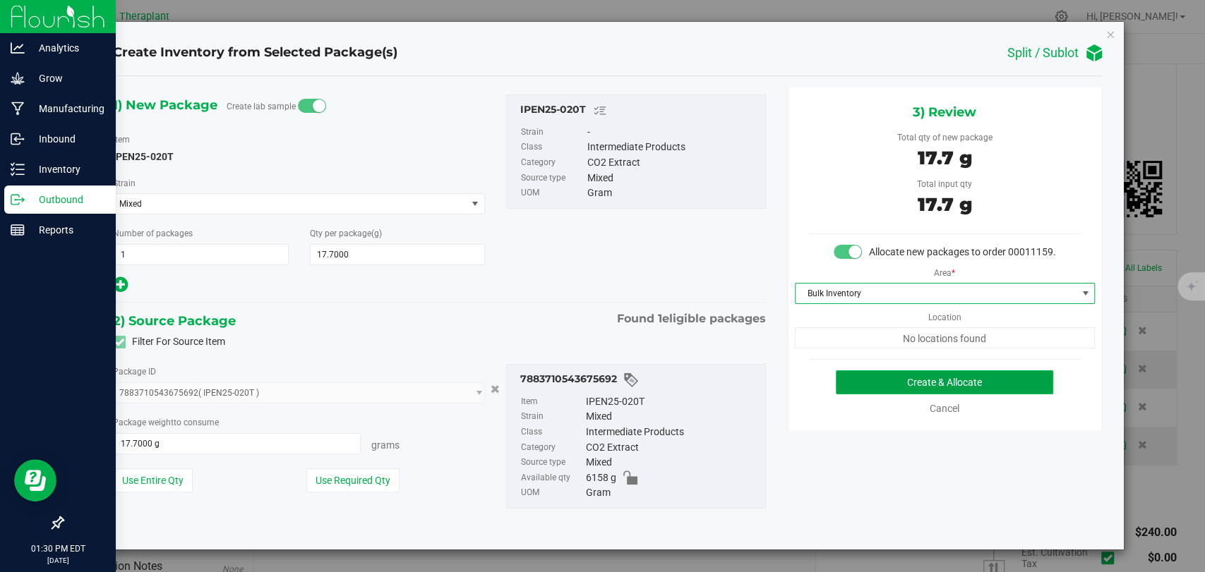
click at [910, 378] on button "Create & Allocate" at bounding box center [944, 383] width 217 height 24
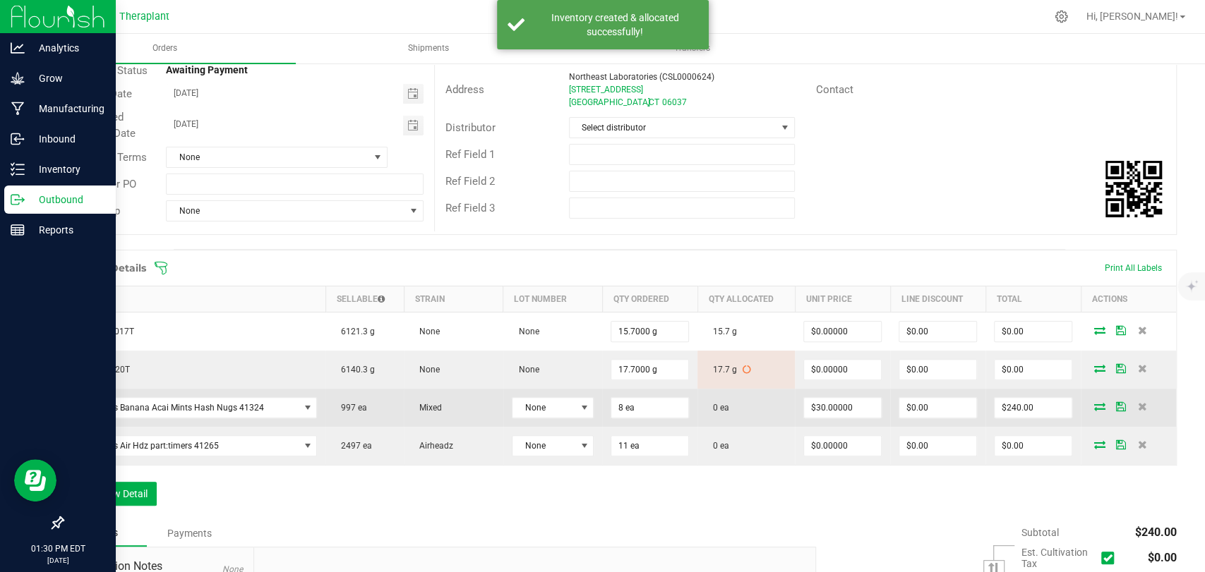
click at [1094, 408] on icon at bounding box center [1099, 406] width 11 height 8
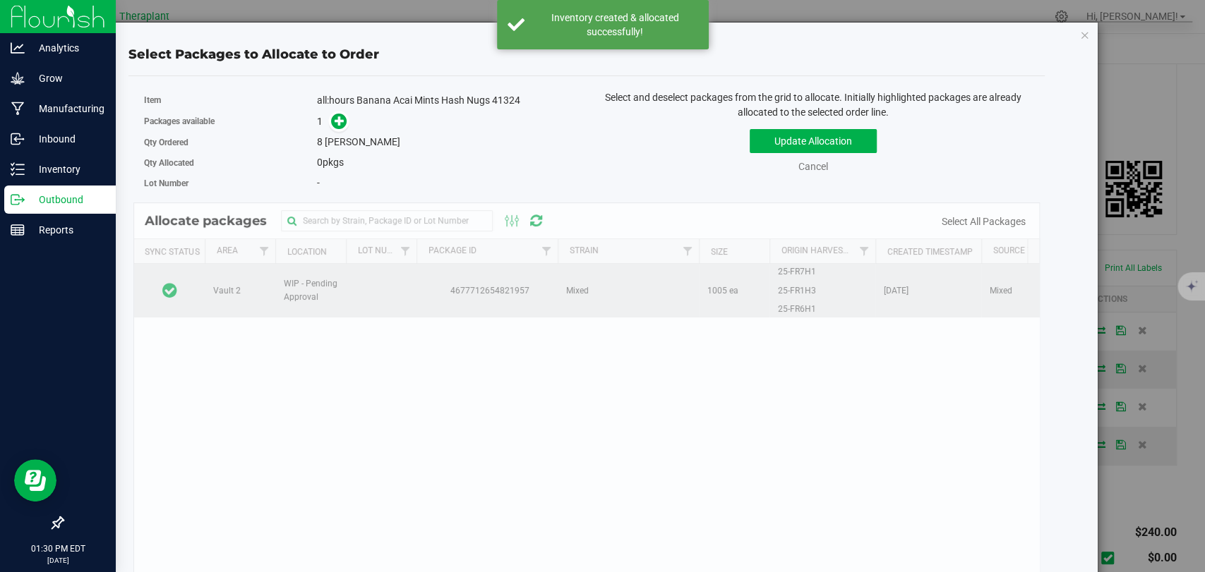
click at [180, 289] on td at bounding box center [169, 291] width 71 height 54
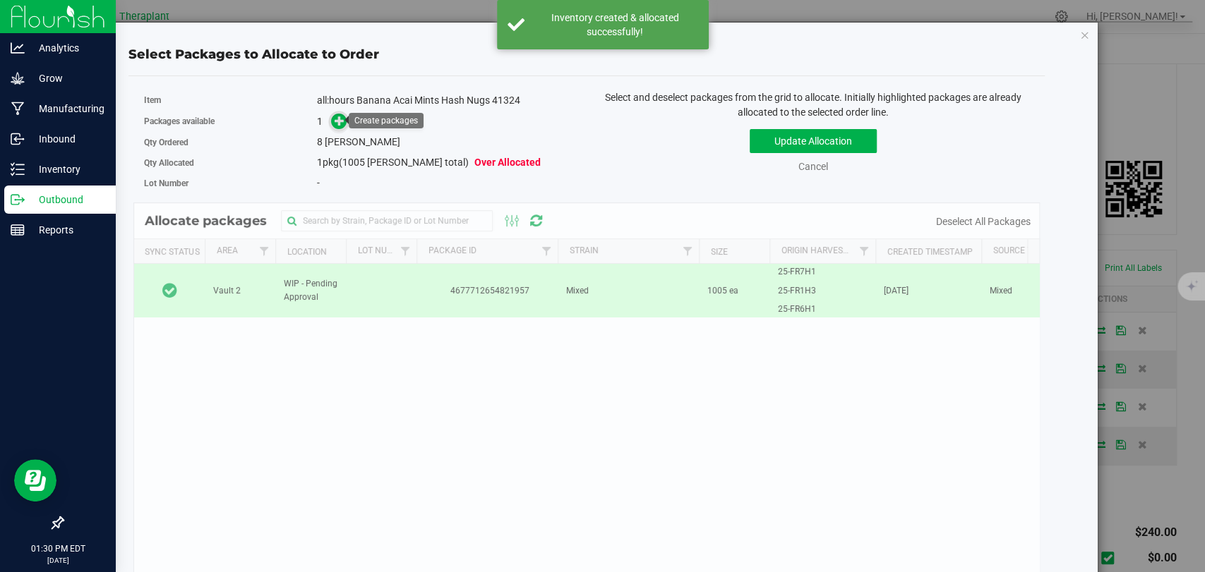
click at [335, 119] on icon at bounding box center [340, 121] width 10 height 10
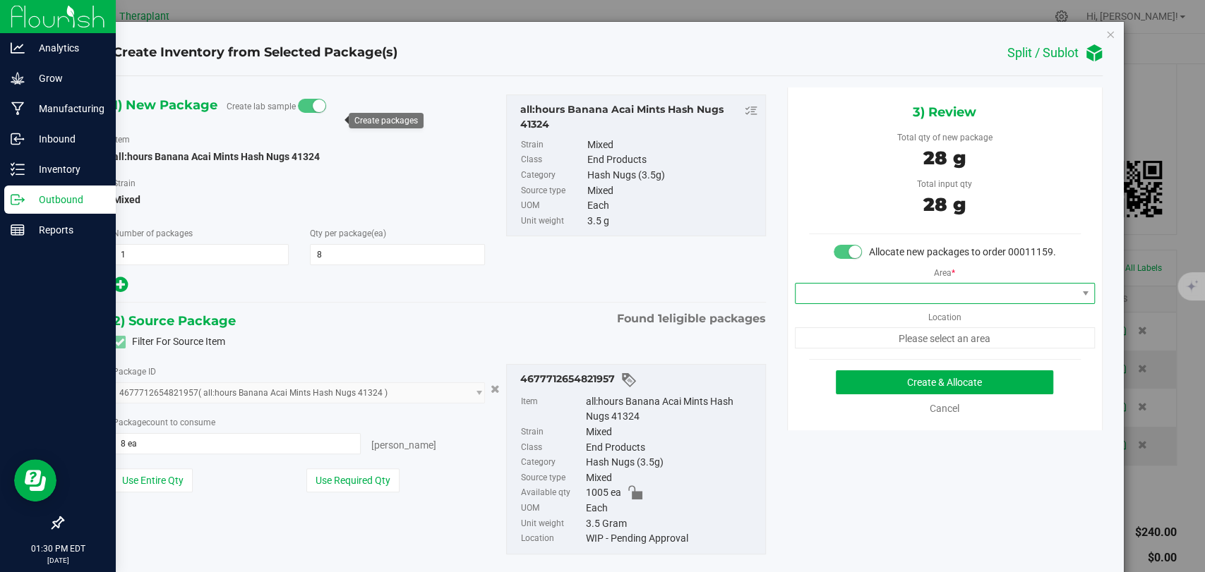
click at [873, 304] on span at bounding box center [935, 294] width 281 height 20
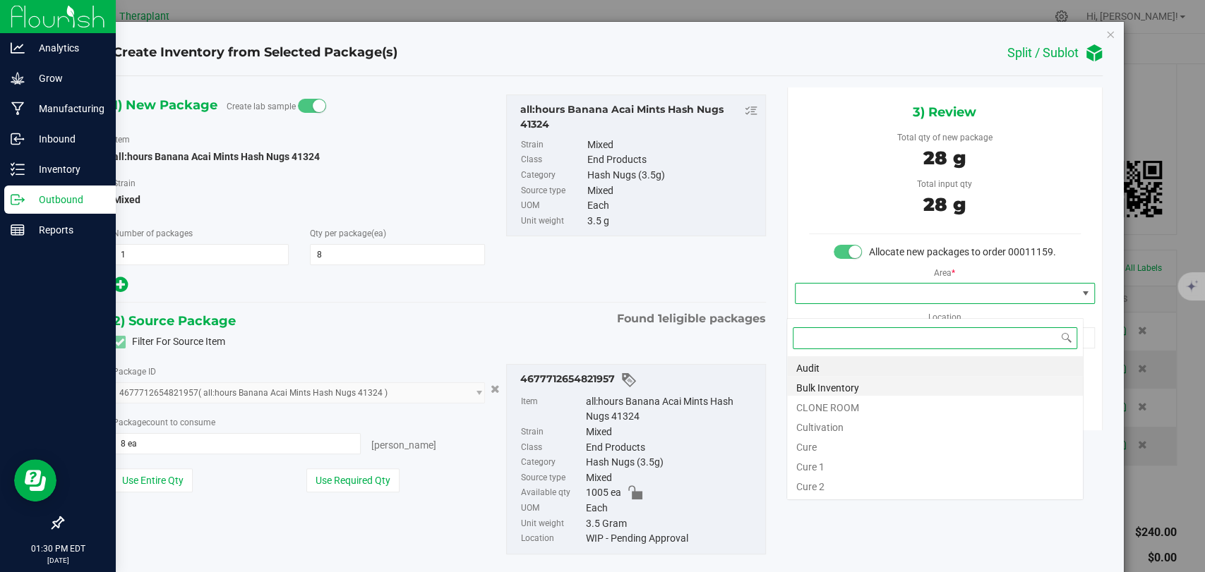
scroll to position [20, 296]
click at [847, 389] on li "Bulk Inventory" at bounding box center [935, 386] width 296 height 20
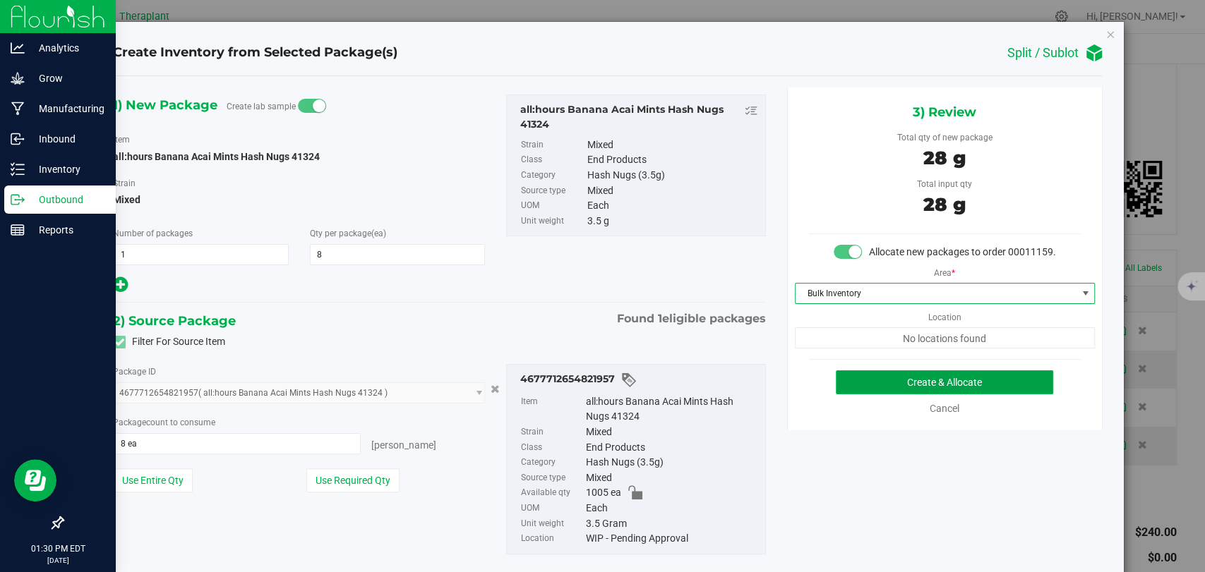
click at [904, 390] on button "Create & Allocate" at bounding box center [944, 383] width 217 height 24
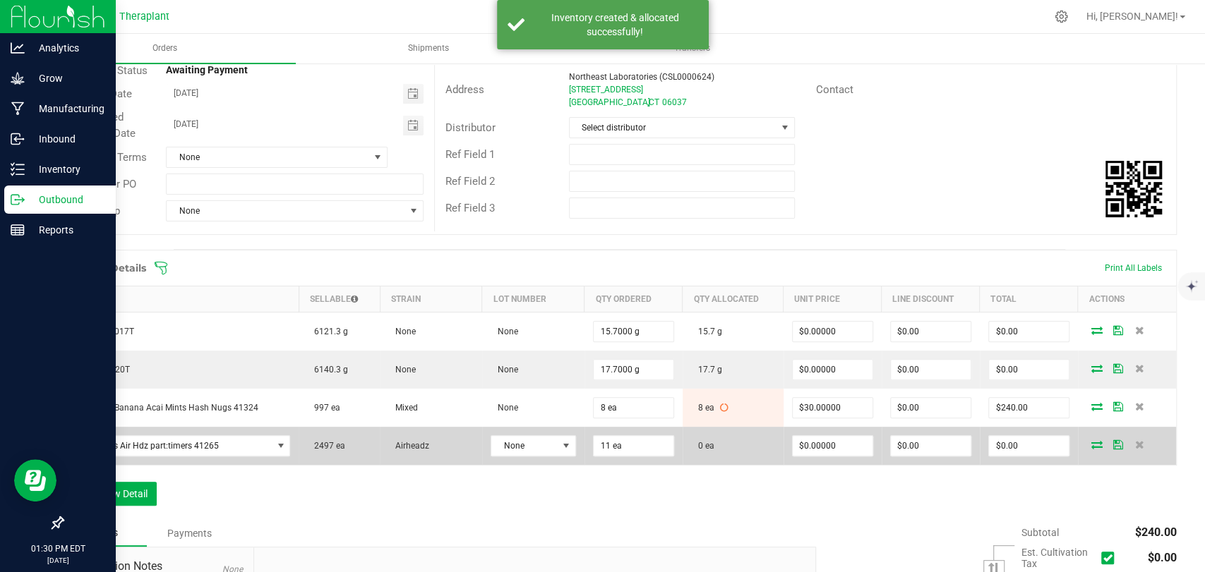
click at [1091, 444] on icon at bounding box center [1096, 444] width 11 height 8
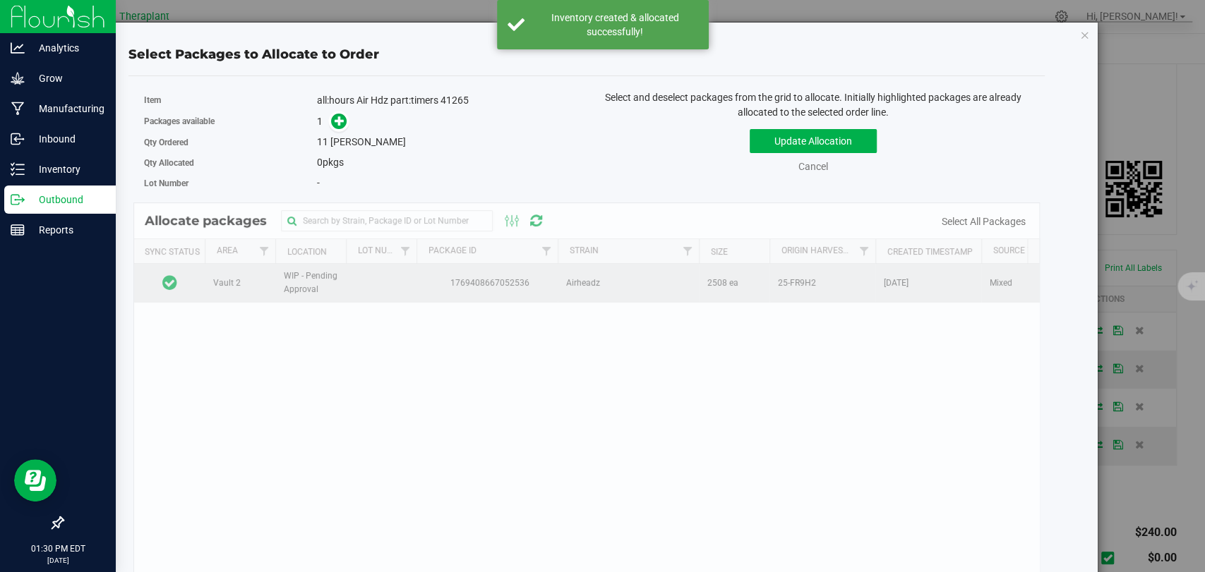
click at [195, 284] on td at bounding box center [169, 283] width 71 height 38
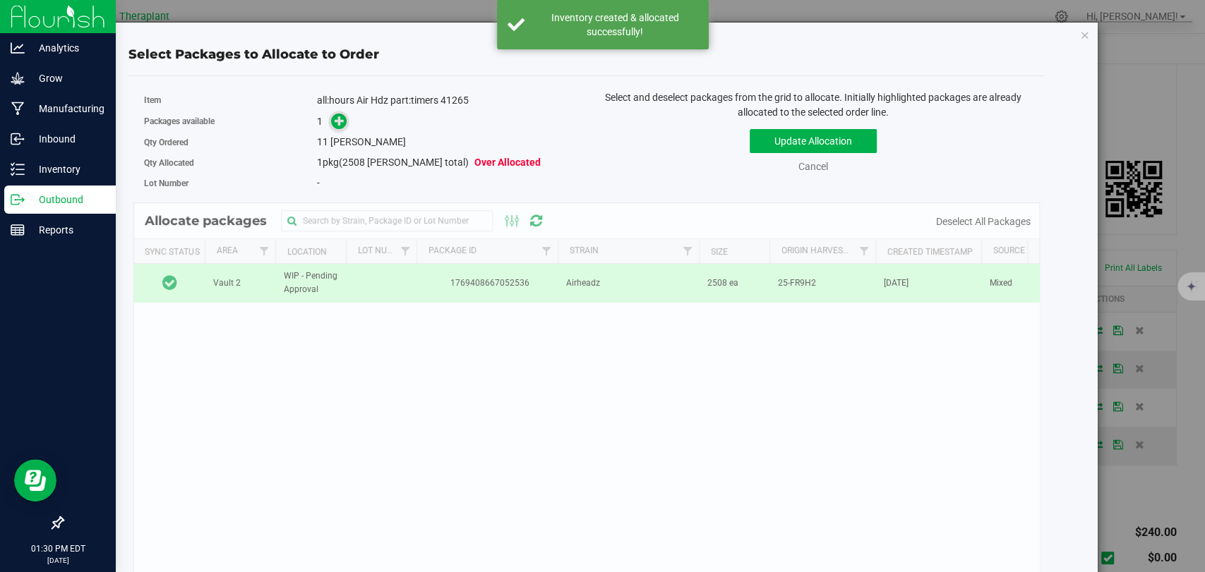
click at [331, 122] on span at bounding box center [339, 122] width 16 height 16
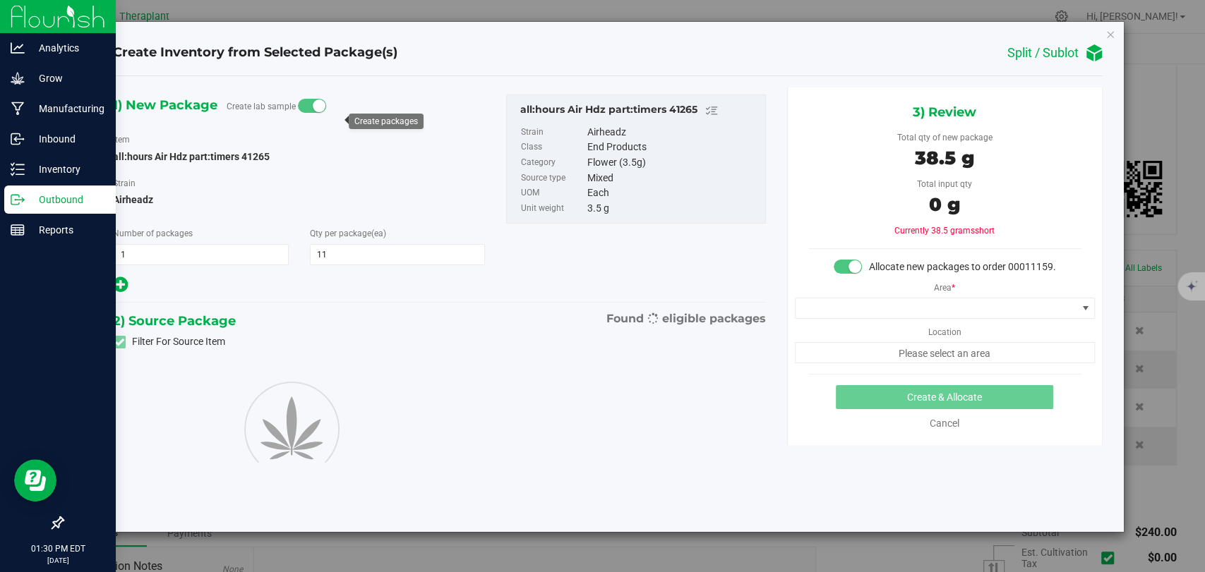
type input "11"
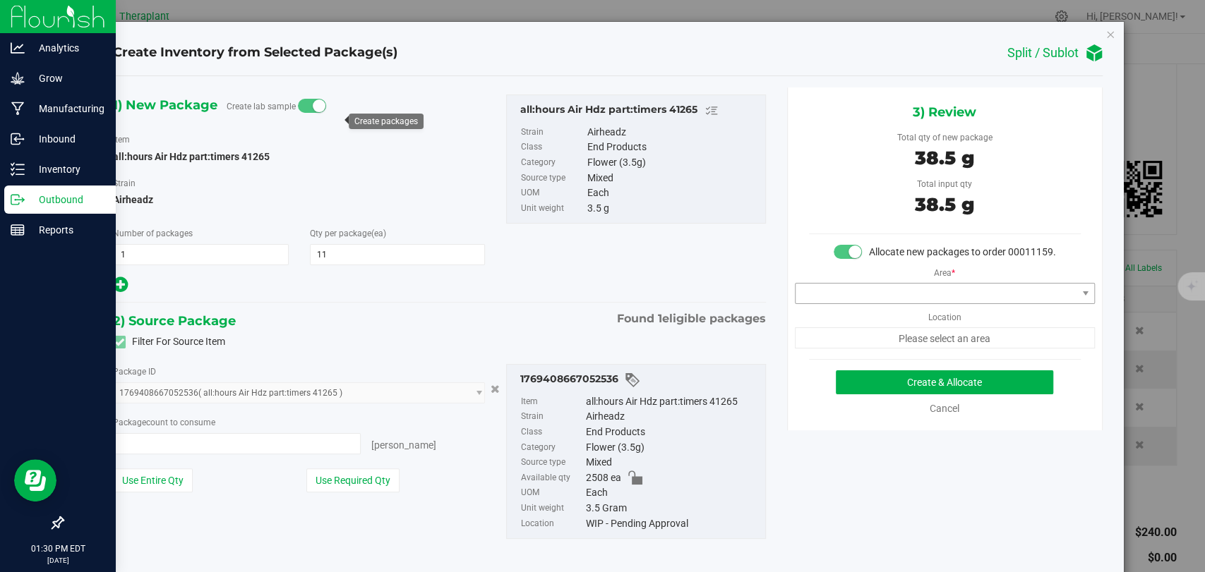
type input "11 ea"
click at [853, 304] on span at bounding box center [935, 294] width 281 height 20
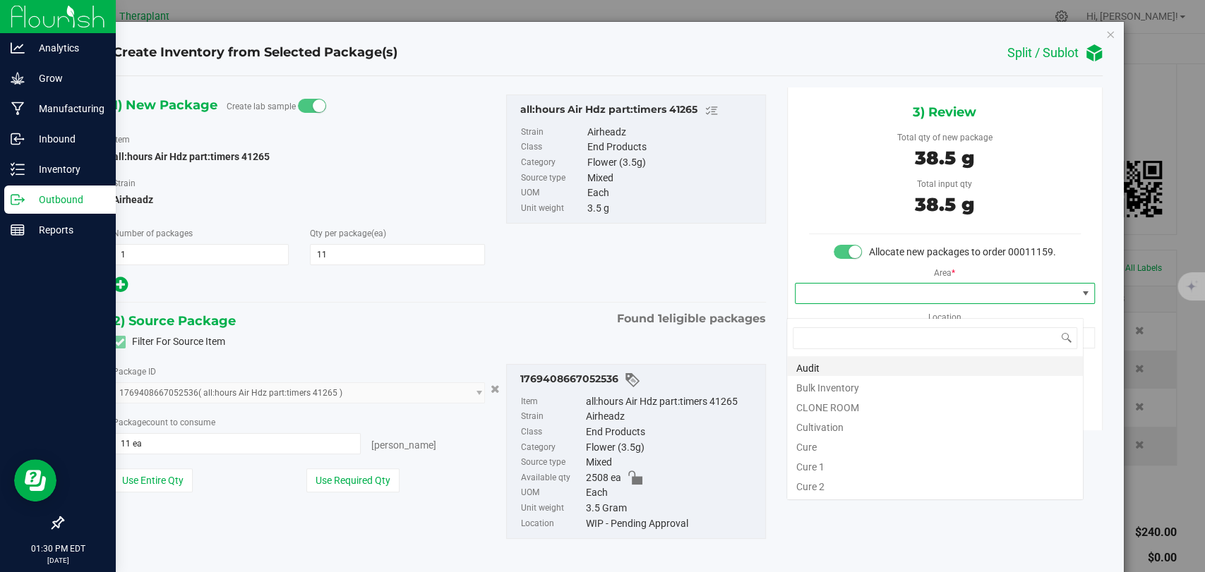
scroll to position [20, 296]
click at [831, 381] on li "Bulk Inventory" at bounding box center [935, 386] width 296 height 20
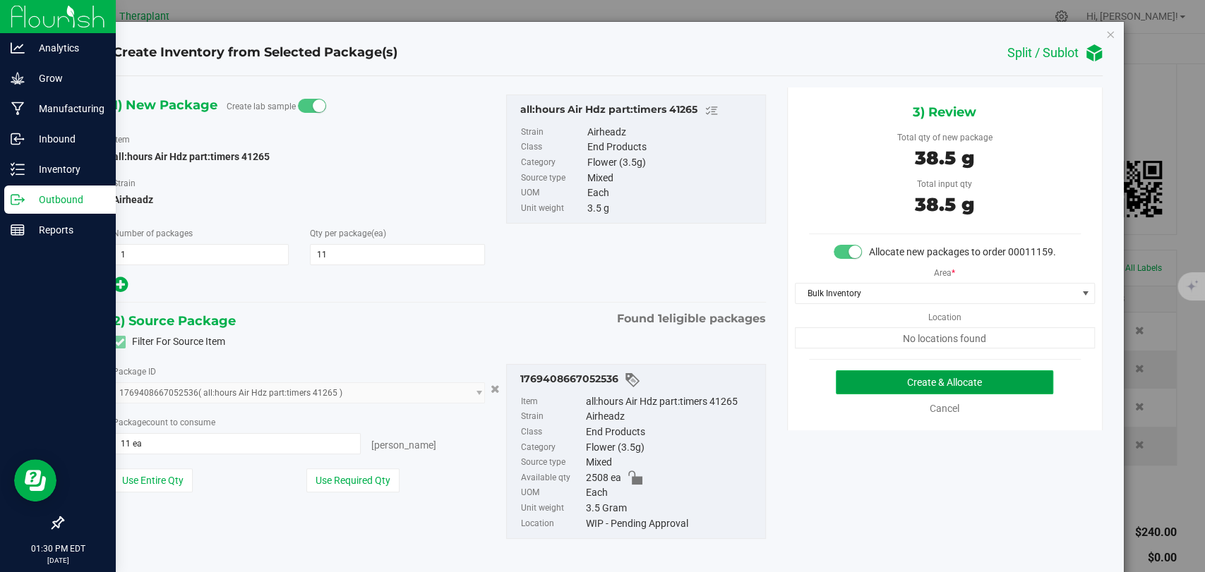
click at [898, 395] on button "Create & Allocate" at bounding box center [944, 383] width 217 height 24
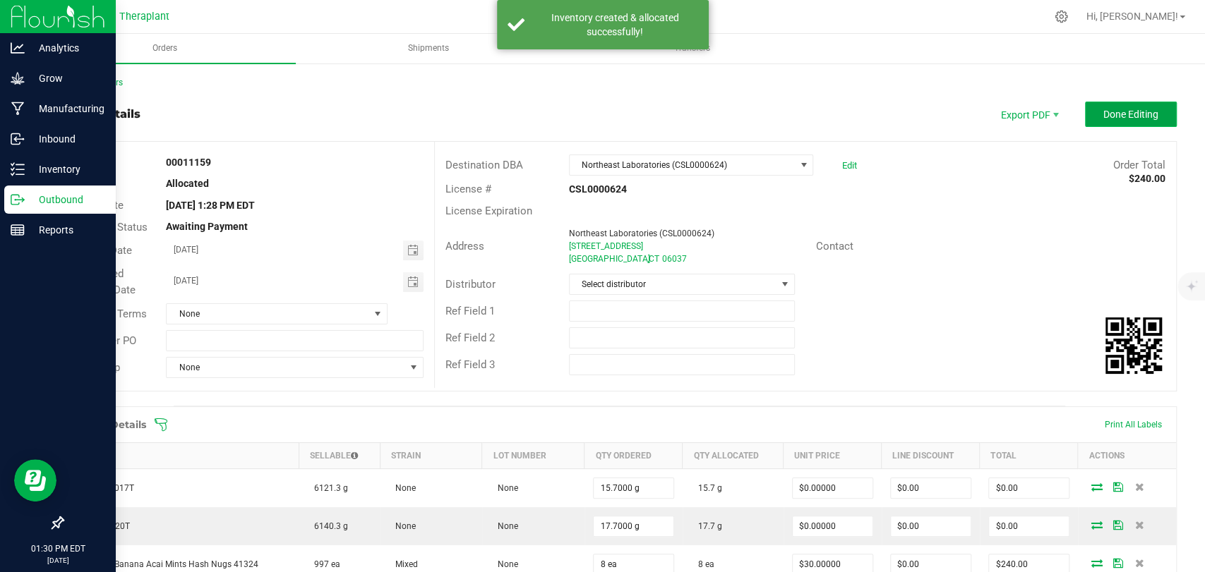
click at [1093, 122] on button "Done Editing" at bounding box center [1131, 114] width 92 height 25
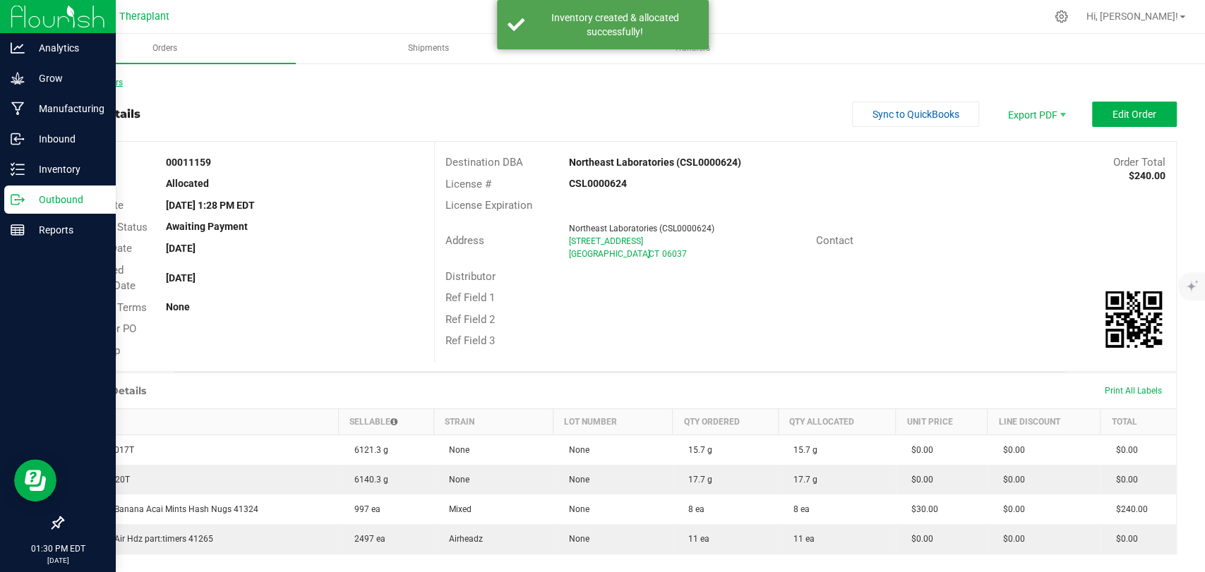
click at [121, 80] on link "Back to Orders" at bounding box center [92, 83] width 61 height 10
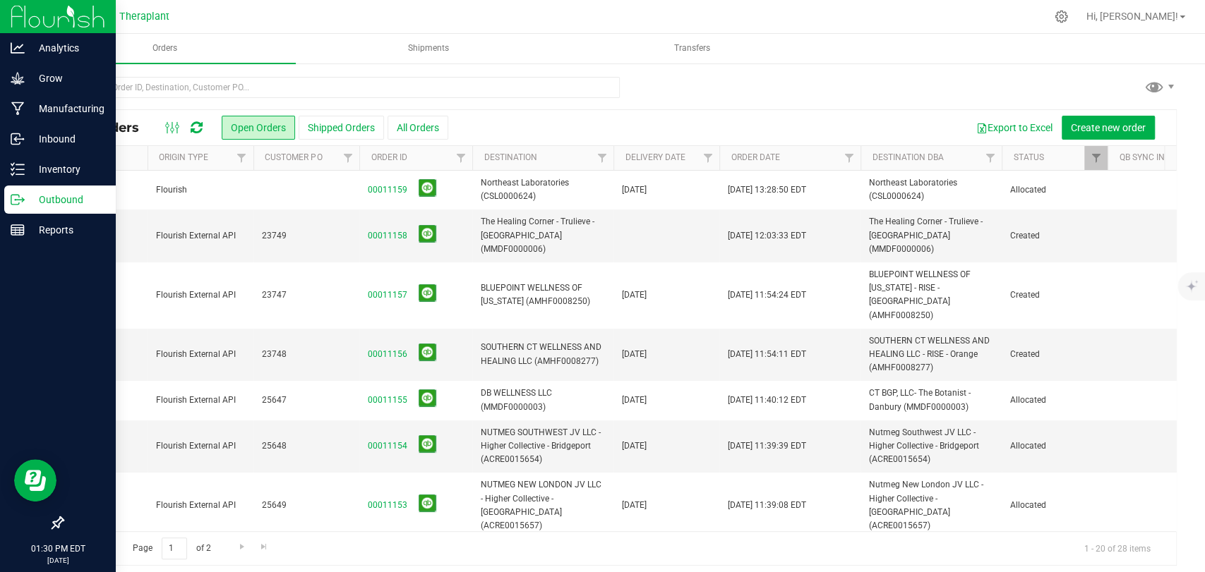
click at [258, 188] on td at bounding box center [306, 190] width 106 height 39
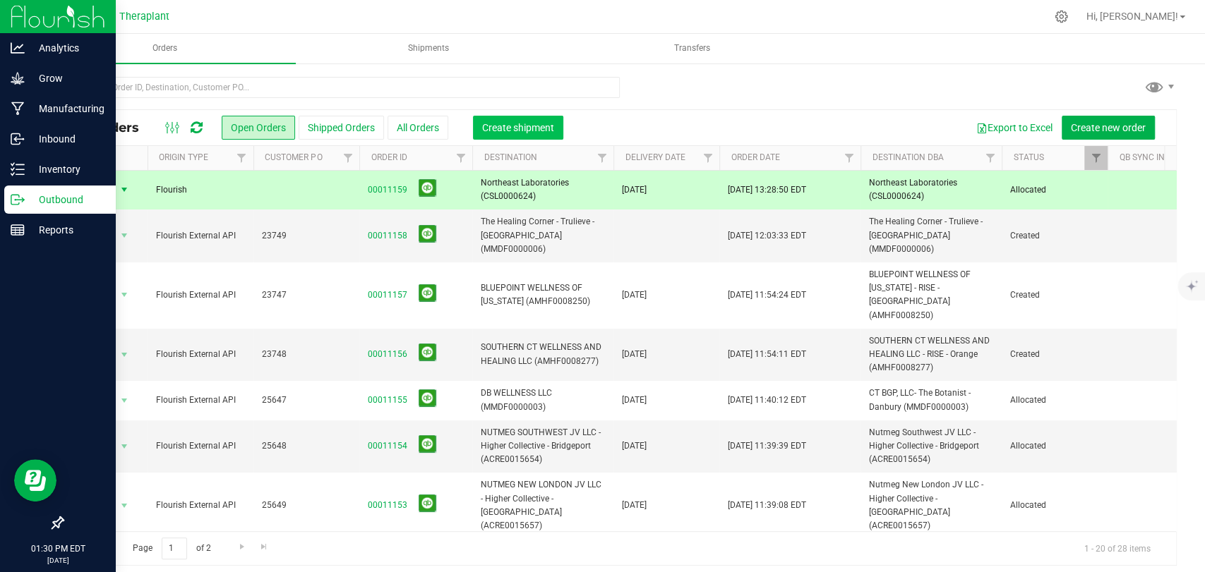
click at [520, 129] on span "Create shipment" at bounding box center [518, 127] width 72 height 11
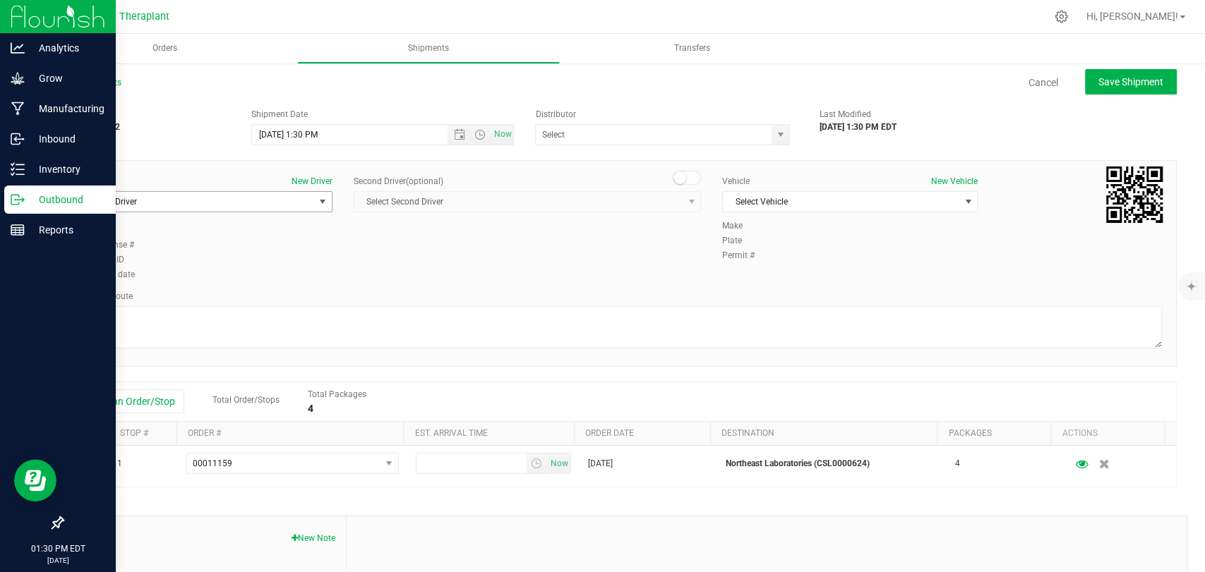
click at [251, 196] on span "Select Driver" at bounding box center [196, 202] width 236 height 20
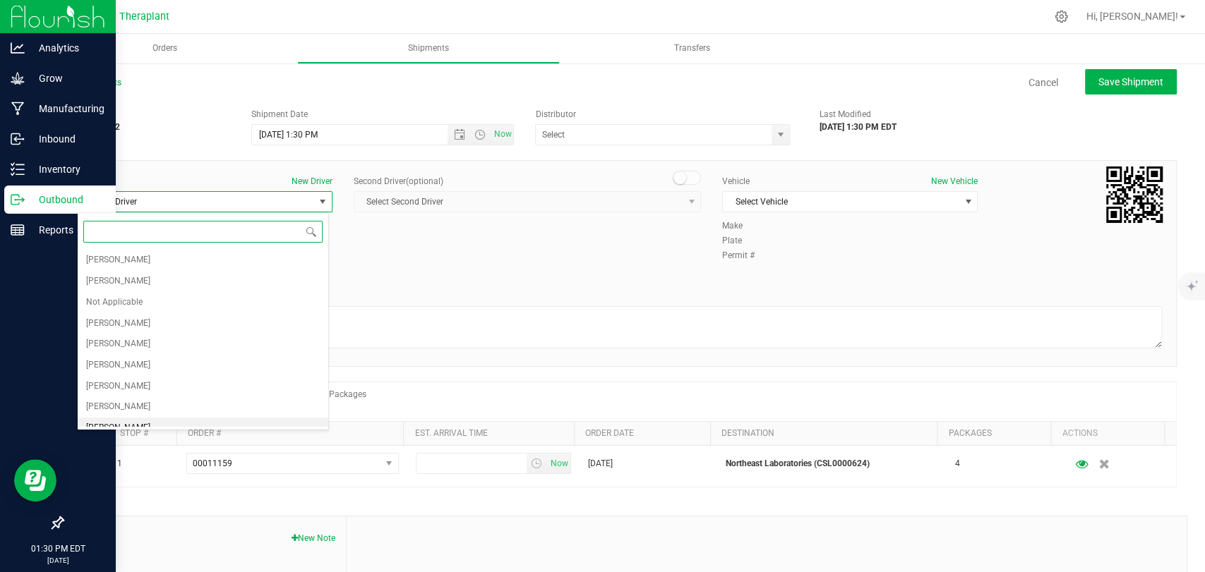
click at [124, 419] on span "[PERSON_NAME]" at bounding box center [118, 428] width 64 height 18
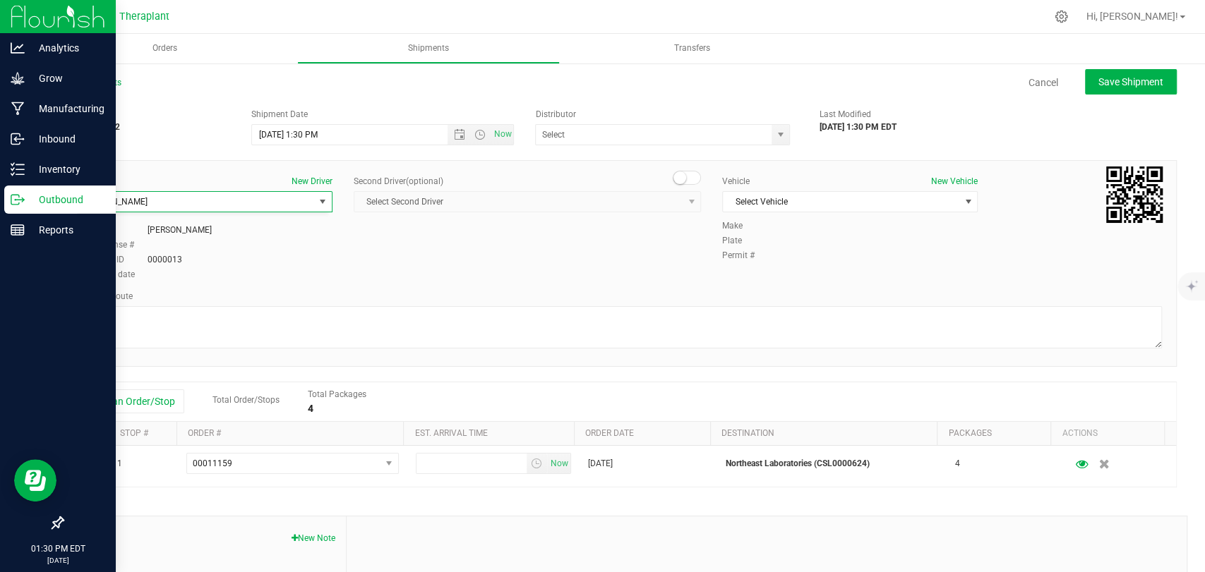
scroll to position [11, 0]
click at [681, 175] on span at bounding box center [687, 178] width 28 height 14
click at [627, 195] on span "Select Second Driver" at bounding box center [518, 202] width 328 height 20
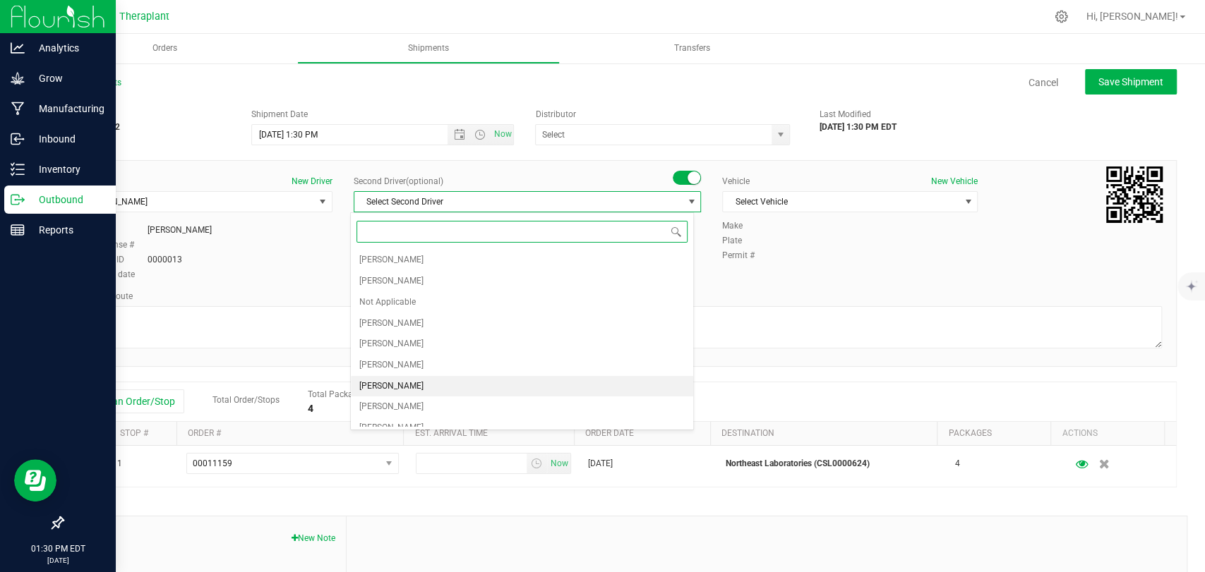
click at [401, 385] on span "[PERSON_NAME]" at bounding box center [391, 387] width 64 height 18
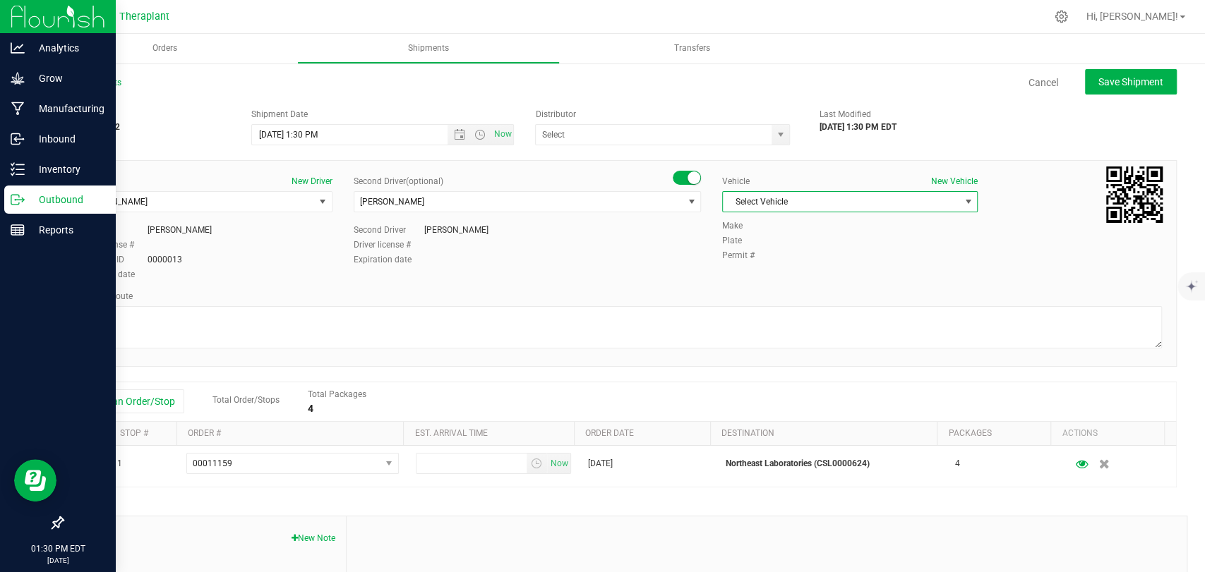
click at [821, 199] on span "Select Vehicle" at bounding box center [841, 202] width 236 height 20
click at [778, 372] on li "Northeast Laboratories Car" at bounding box center [841, 372] width 251 height 21
click at [474, 138] on span "Open the time view" at bounding box center [479, 134] width 11 height 11
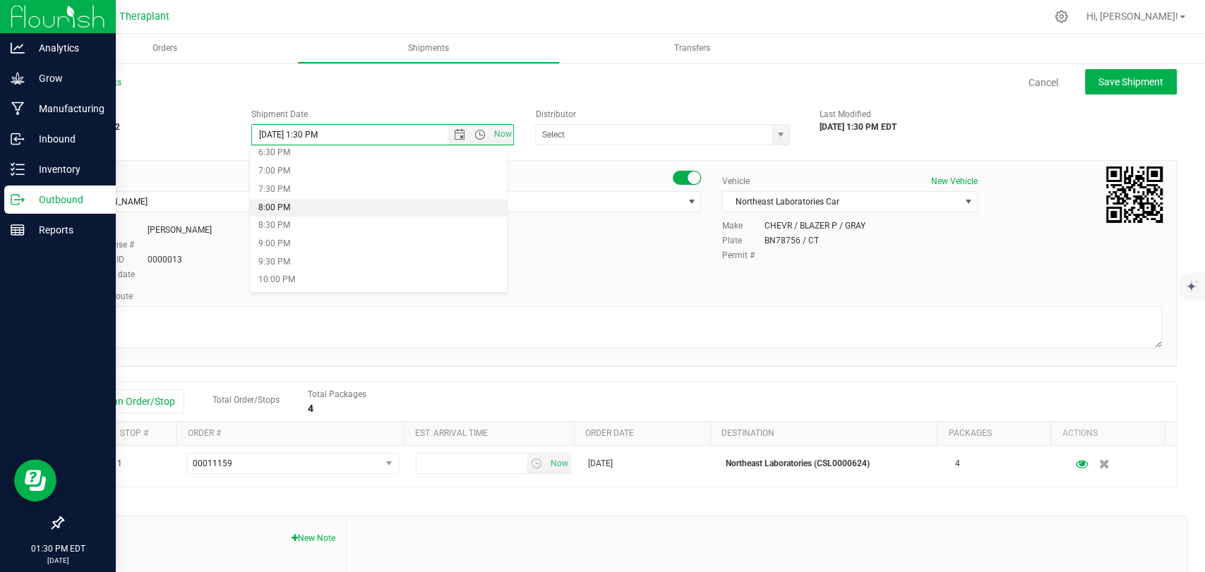
scroll to position [597, 0]
click at [282, 244] on li "7:00 PM" at bounding box center [378, 250] width 257 height 18
type input "[DATE] 7:00 PM"
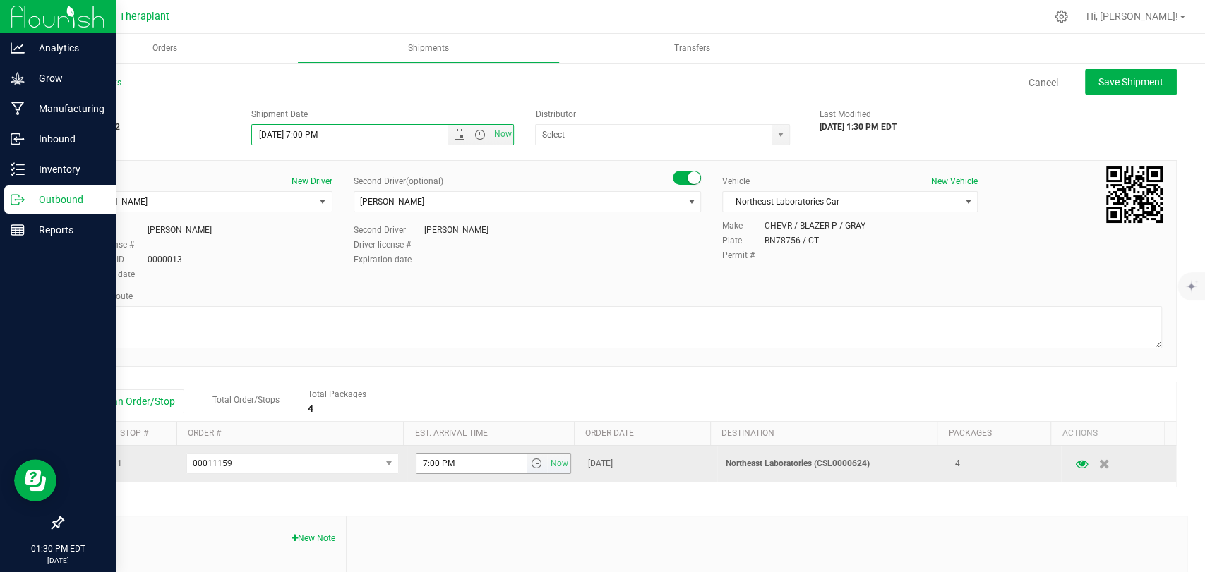
click at [530, 463] on span "select" at bounding box center [535, 463] width 11 height 11
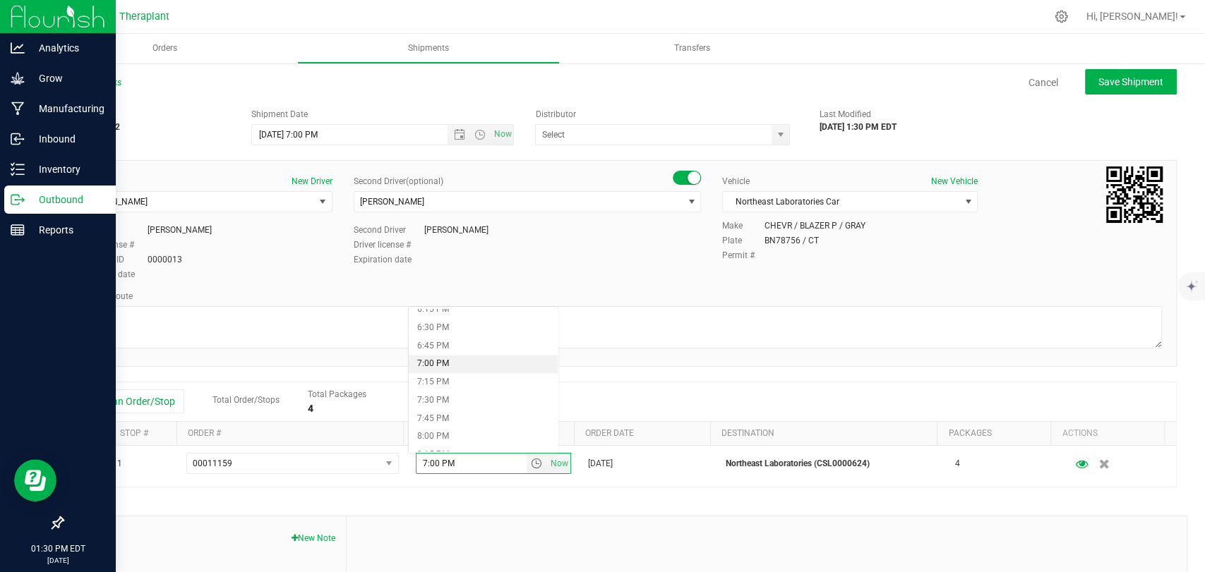
scroll to position [1333, 0]
click at [432, 400] on li "7:30 PM" at bounding box center [483, 401] width 149 height 18
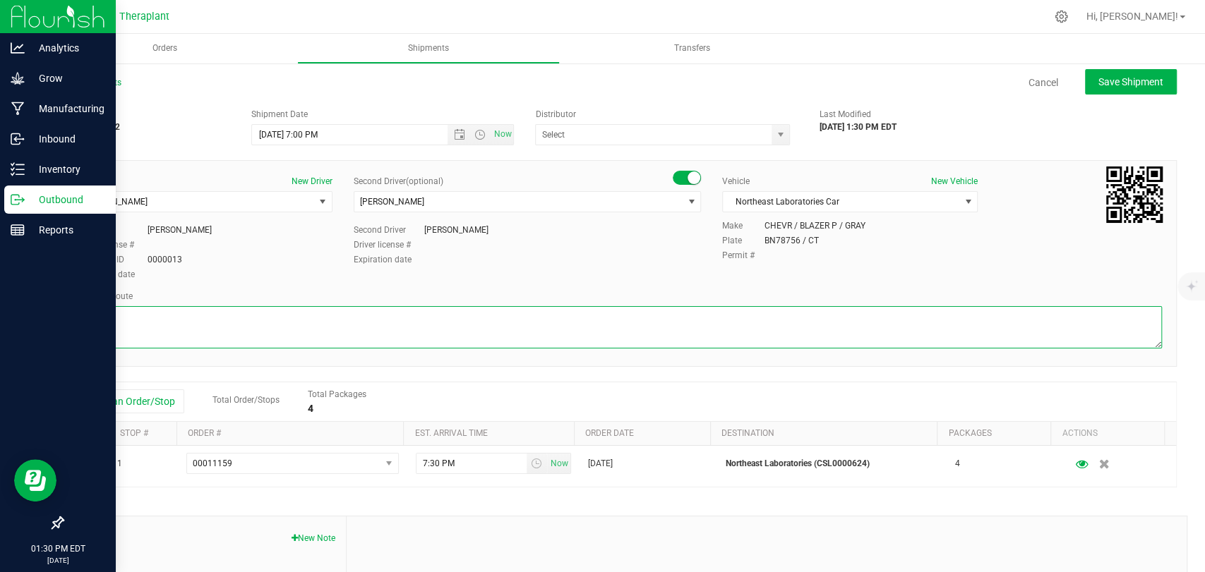
click at [421, 341] on textarea at bounding box center [619, 327] width 1085 height 42
click at [226, 314] on textarea at bounding box center [619, 327] width 1085 height 42
paste textarea "CT-8 S from CT-262, I-84 E, I-691 E, then I-91 N to [GEOGRAPHIC_DATA], Exit 23,…"
click at [498, 317] on textarea at bounding box center [619, 327] width 1085 height 42
type textarea "CT-8 S from CT-262, I-84 E, I-691 E, then I-91 N to [GEOGRAPHIC_DATA], Exit 23,…"
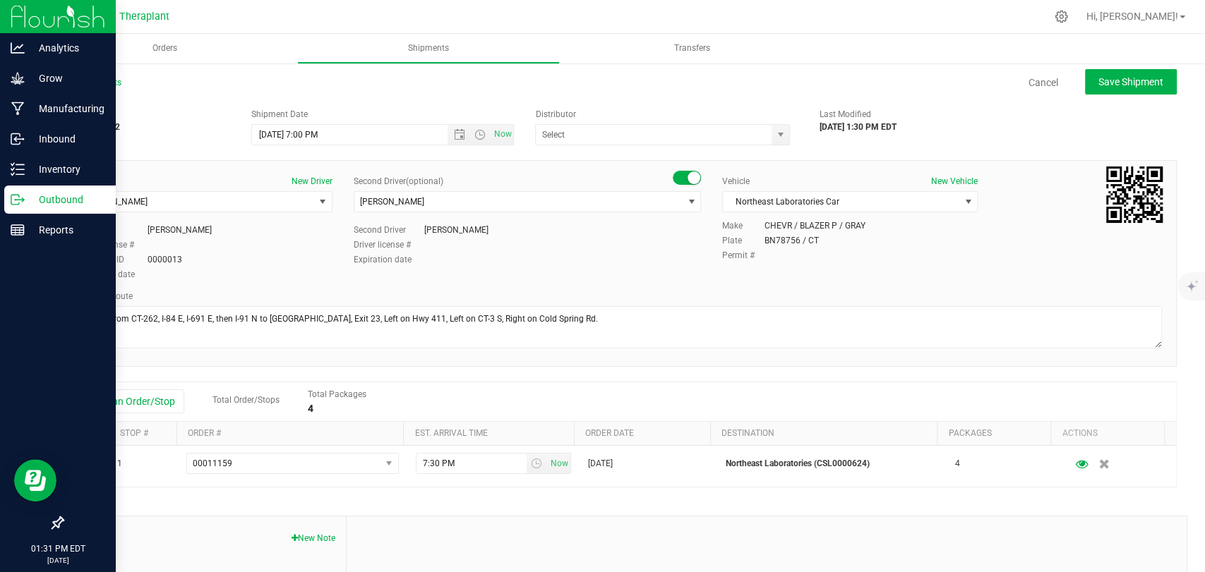
click at [591, 276] on div "Driver New Driver [PERSON_NAME] Select Driver [PERSON_NAME] [PERSON_NAME] Not A…" at bounding box center [619, 229] width 1106 height 108
click at [1120, 85] on span "Save Shipment" at bounding box center [1130, 81] width 65 height 11
type input "[DATE] 11:00 PM"
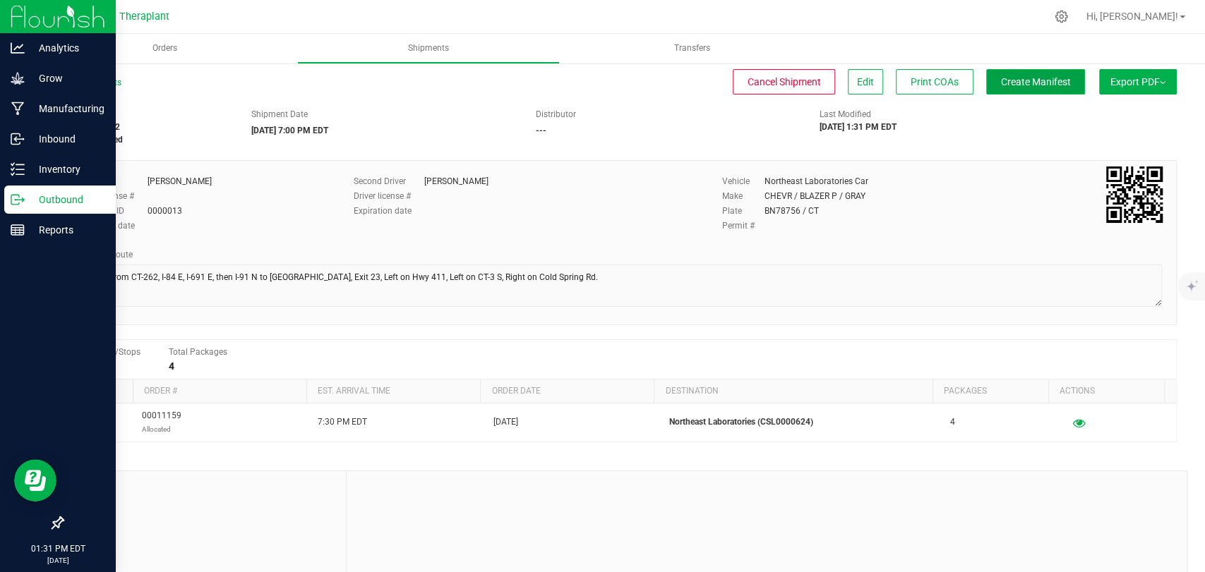
click at [1033, 84] on span "Create Manifest" at bounding box center [1036, 81] width 70 height 11
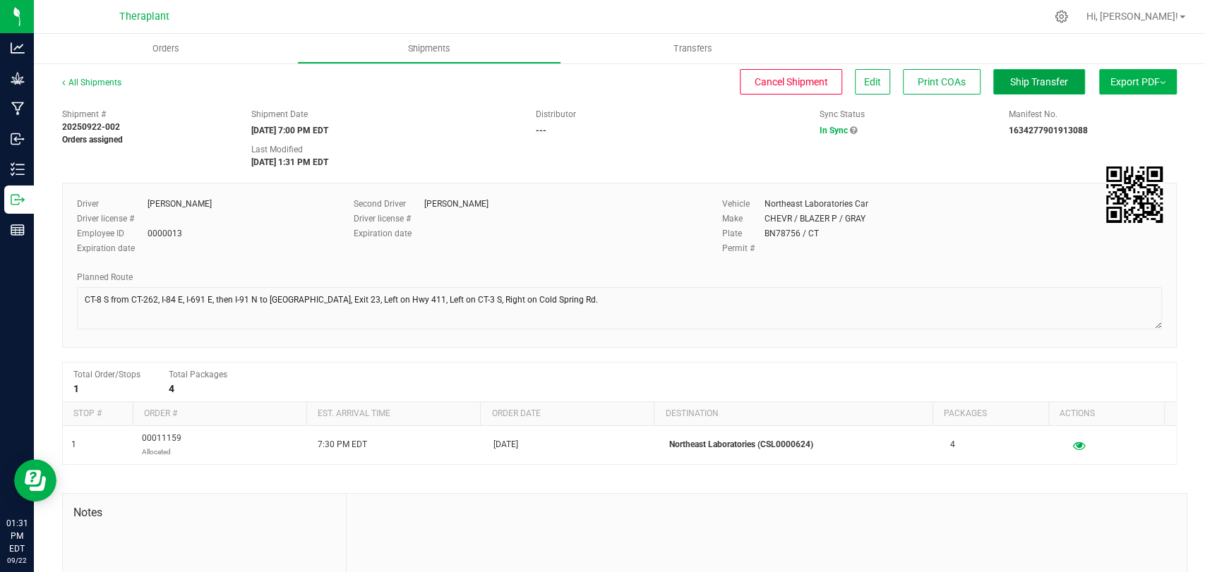
click at [1032, 76] on span "Ship Transfer" at bounding box center [1039, 81] width 58 height 11
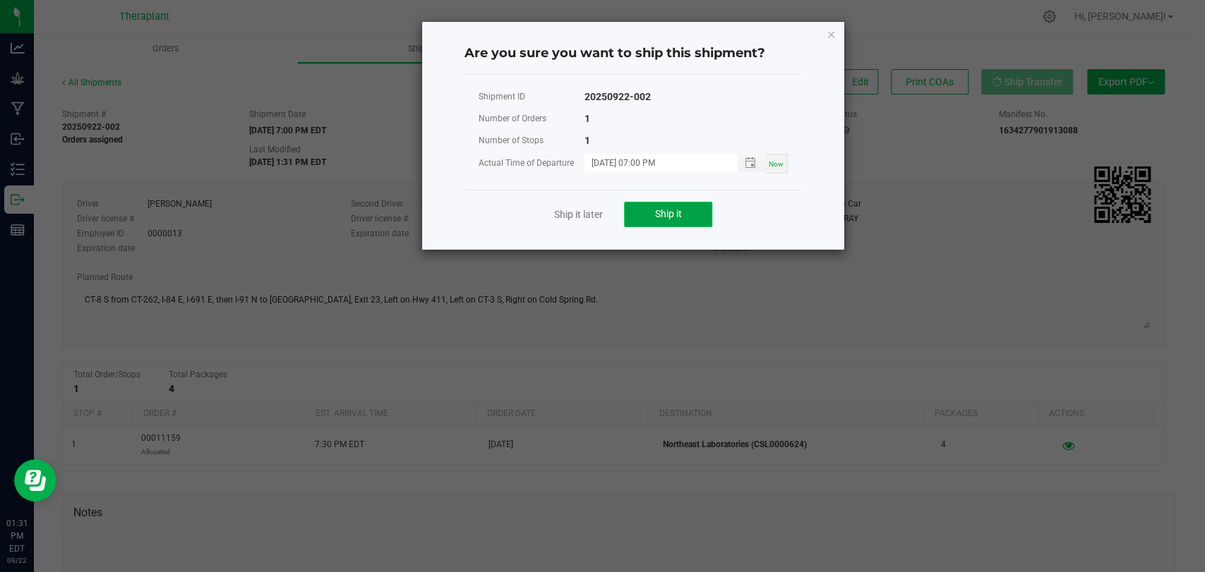
click at [671, 208] on span "Ship it" at bounding box center [668, 213] width 27 height 11
